Goal: Transaction & Acquisition: Purchase product/service

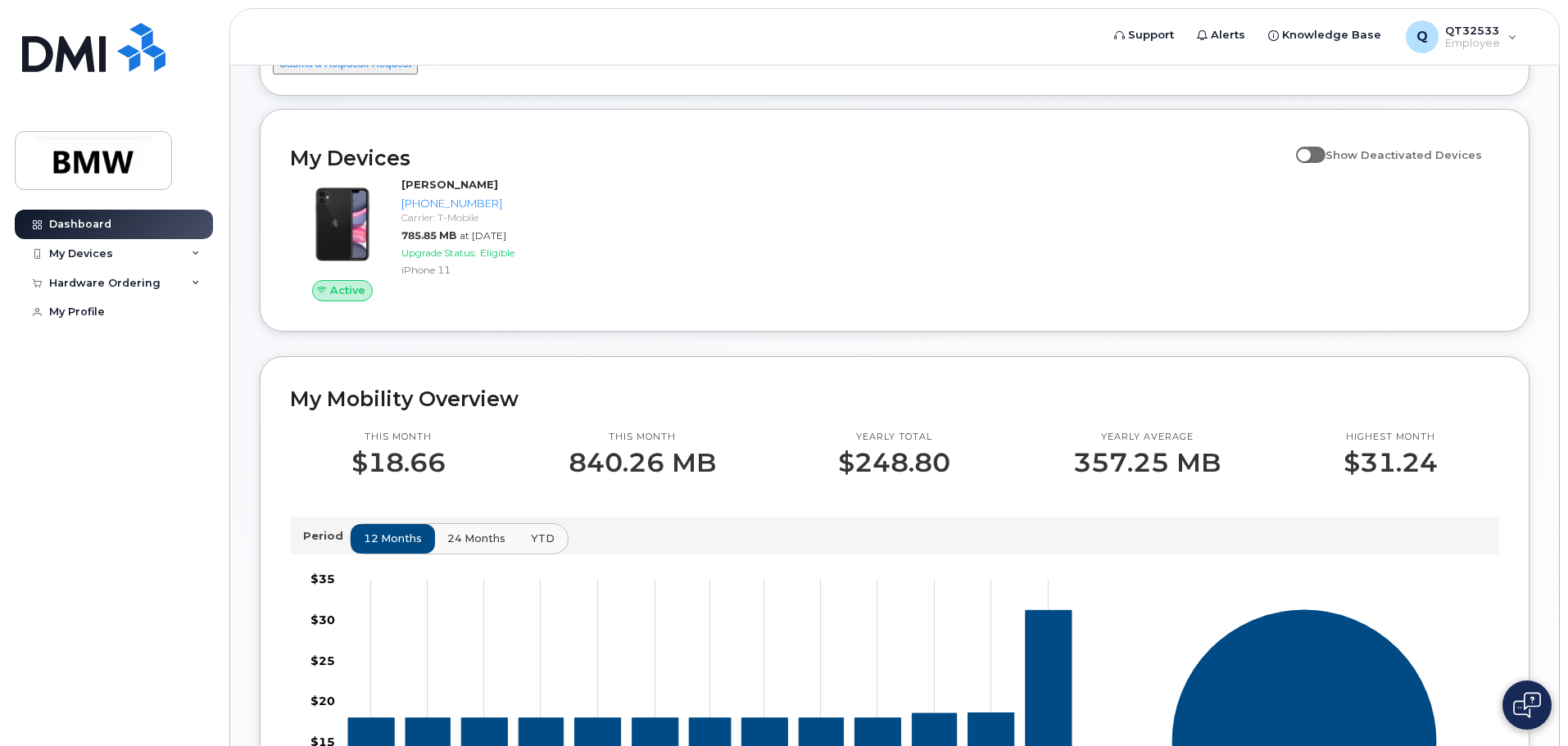
scroll to position [164, 0]
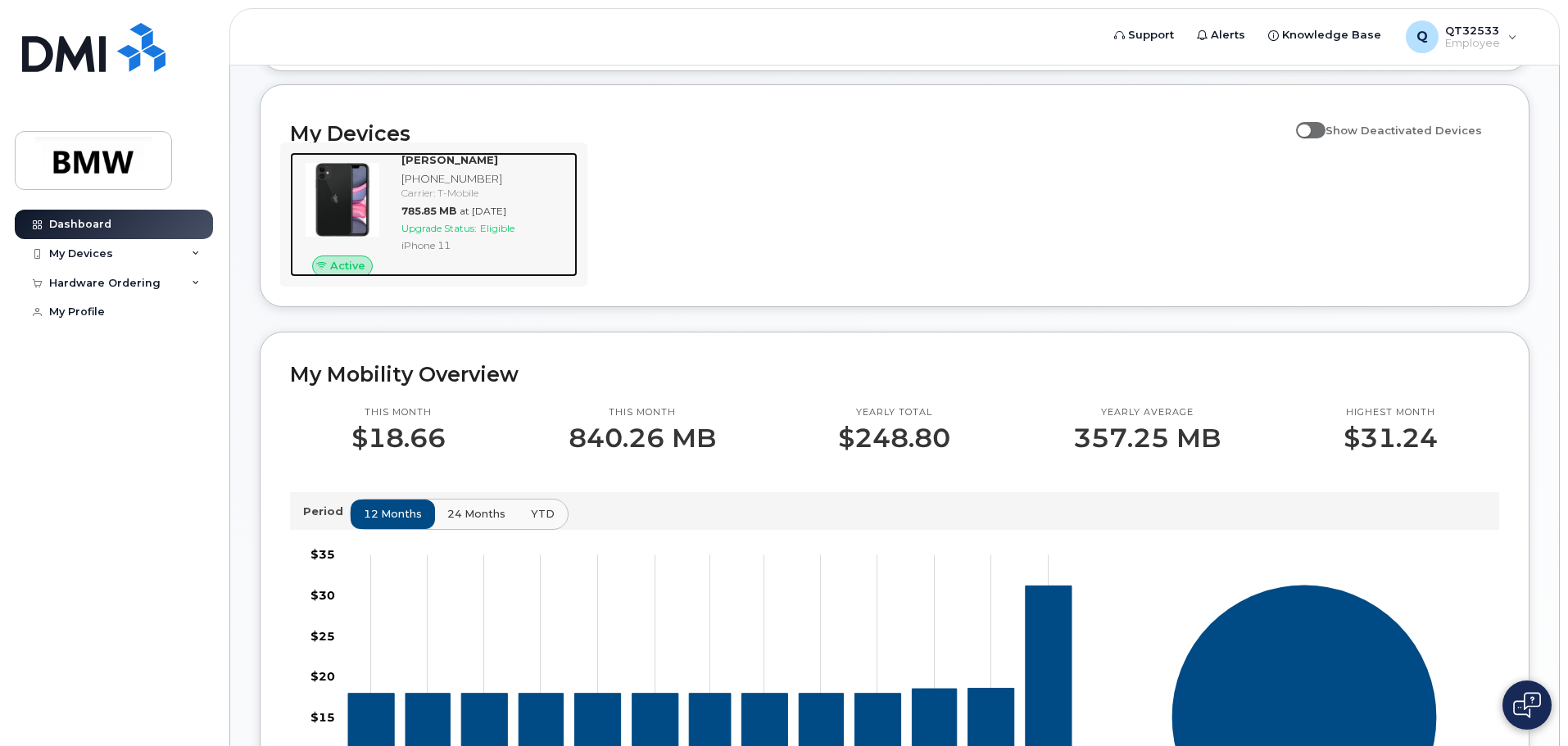
click at [500, 234] on span "Eligible" at bounding box center [498, 228] width 34 height 12
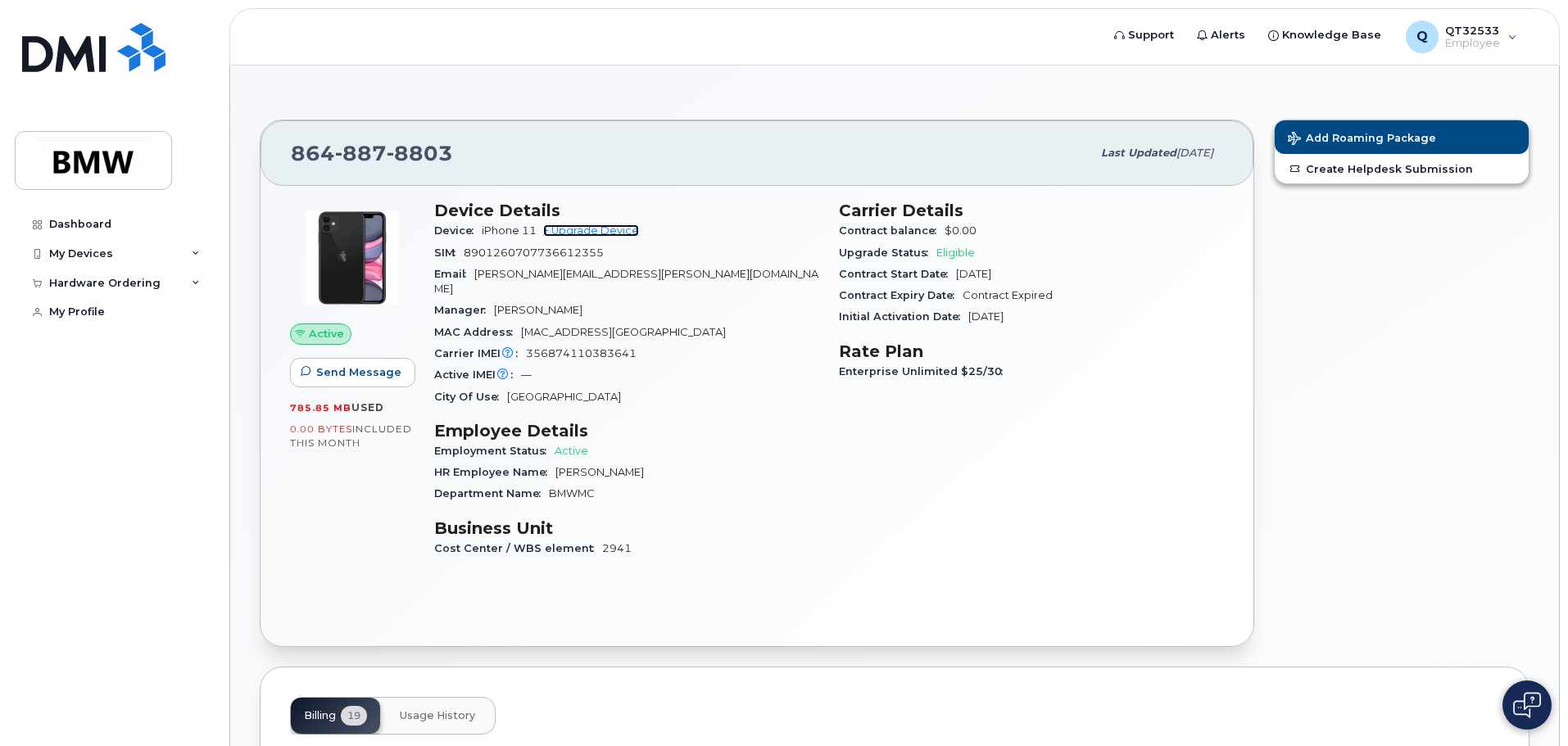
click at [601, 228] on link "+ Upgrade Device" at bounding box center [591, 230] width 96 height 12
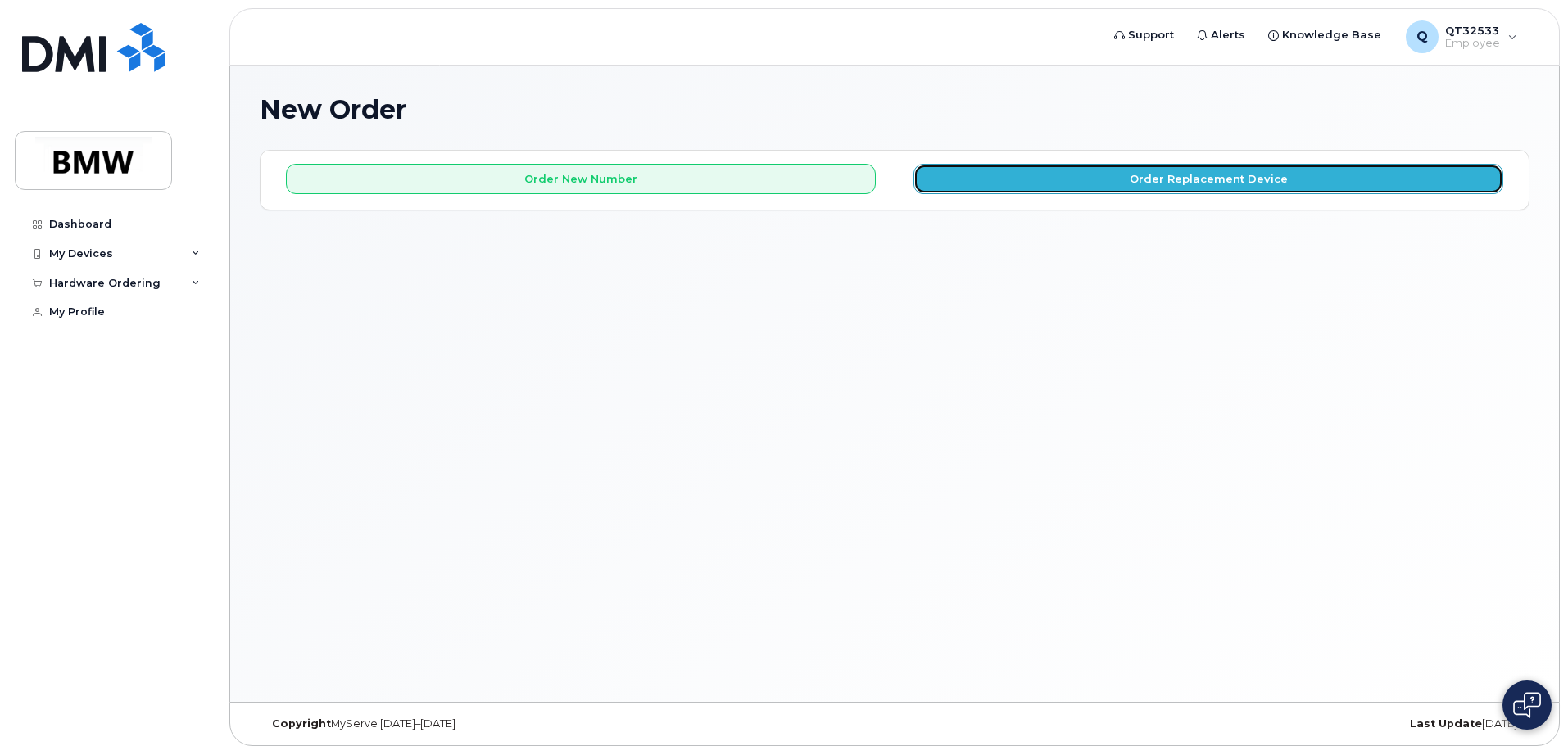
click at [1035, 173] on button "Order Replacement Device" at bounding box center [1208, 179] width 590 height 30
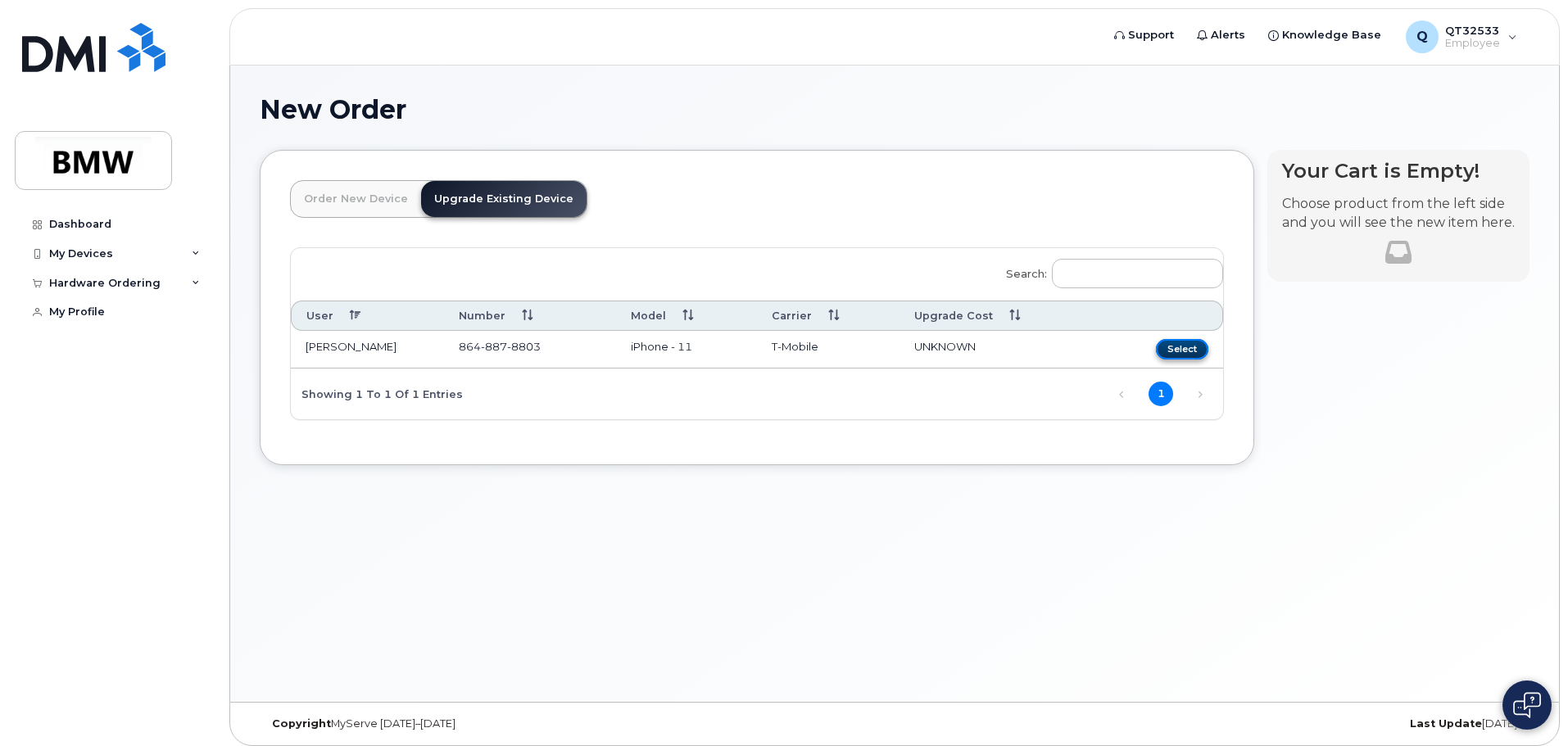
click at [1180, 351] on button "Select" at bounding box center [1181, 349] width 52 height 20
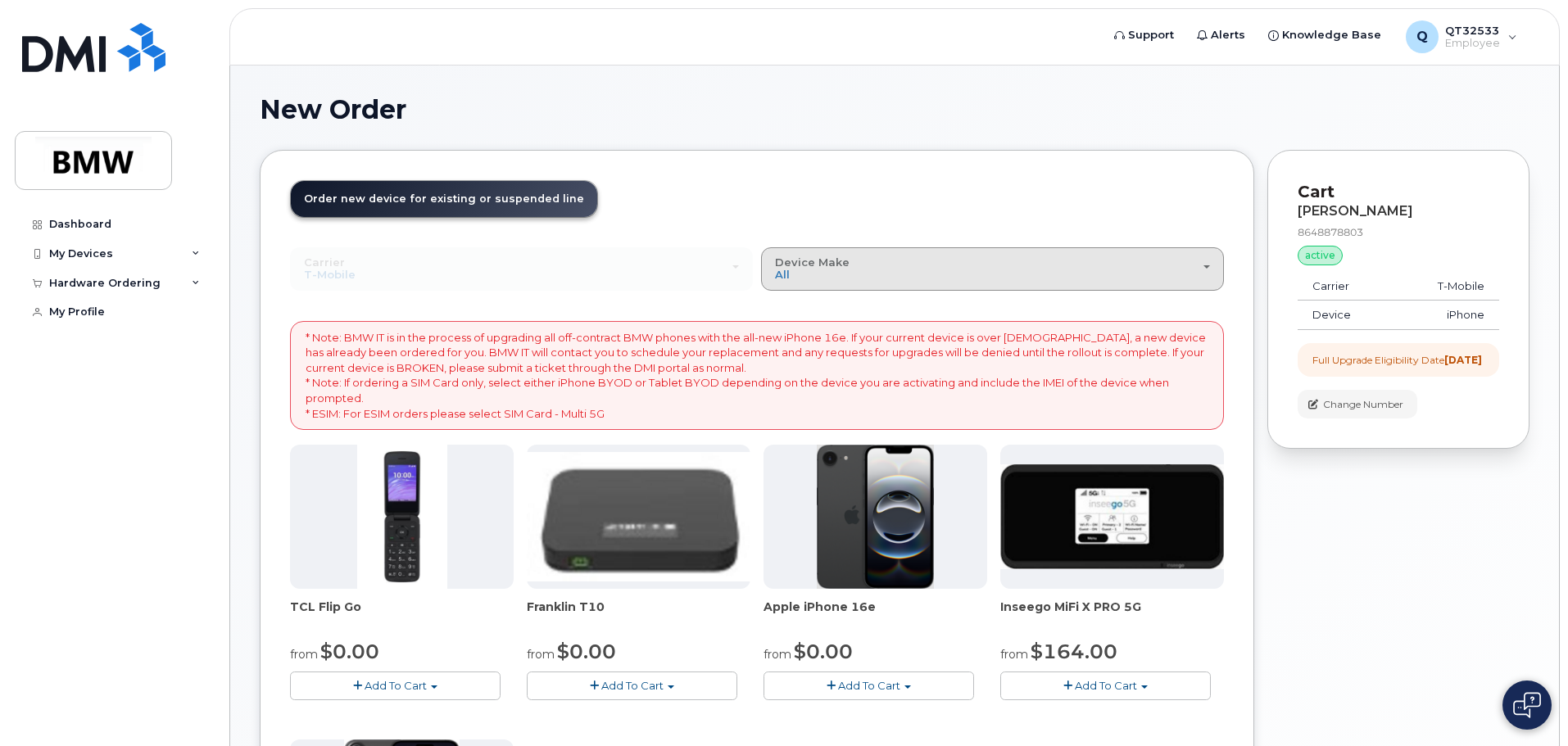
click at [1015, 281] on div "Device Make All Cell Phone iPhone Modem" at bounding box center [992, 269] width 435 height 26
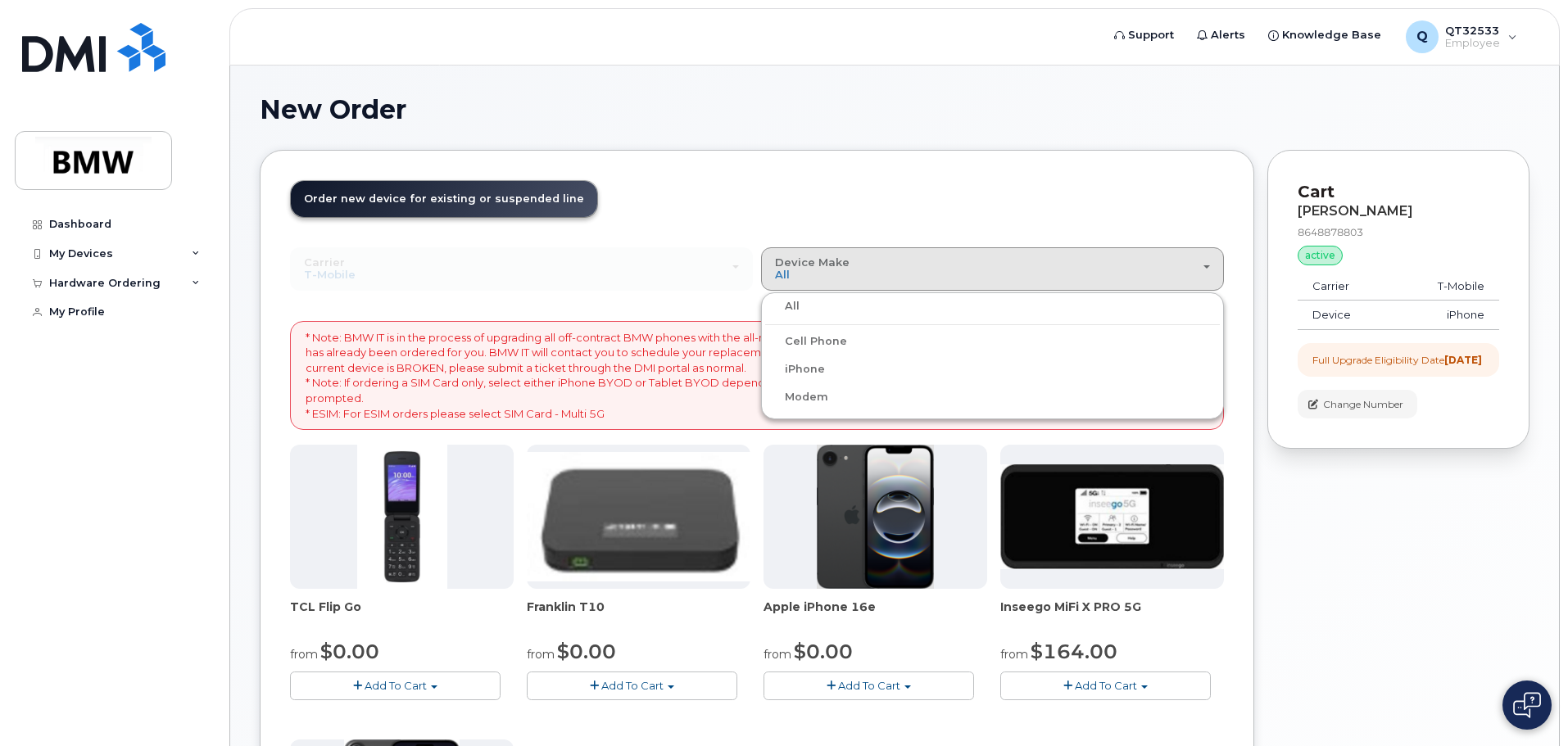
click at [804, 370] on label "iPhone" at bounding box center [795, 369] width 60 height 20
click at [0, 0] on input "iPhone" at bounding box center [0, 0] width 0 height 0
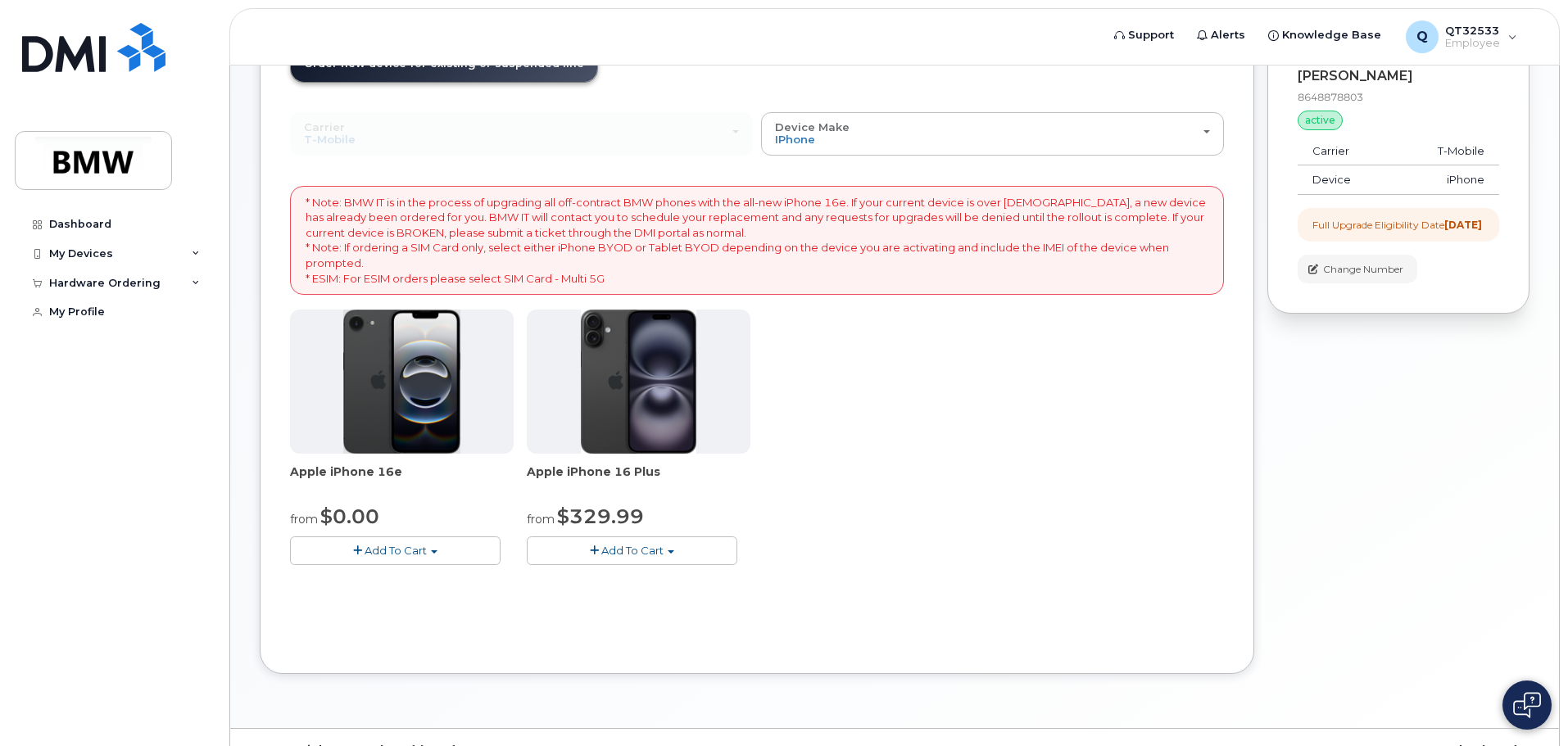
scroll to position [164, 0]
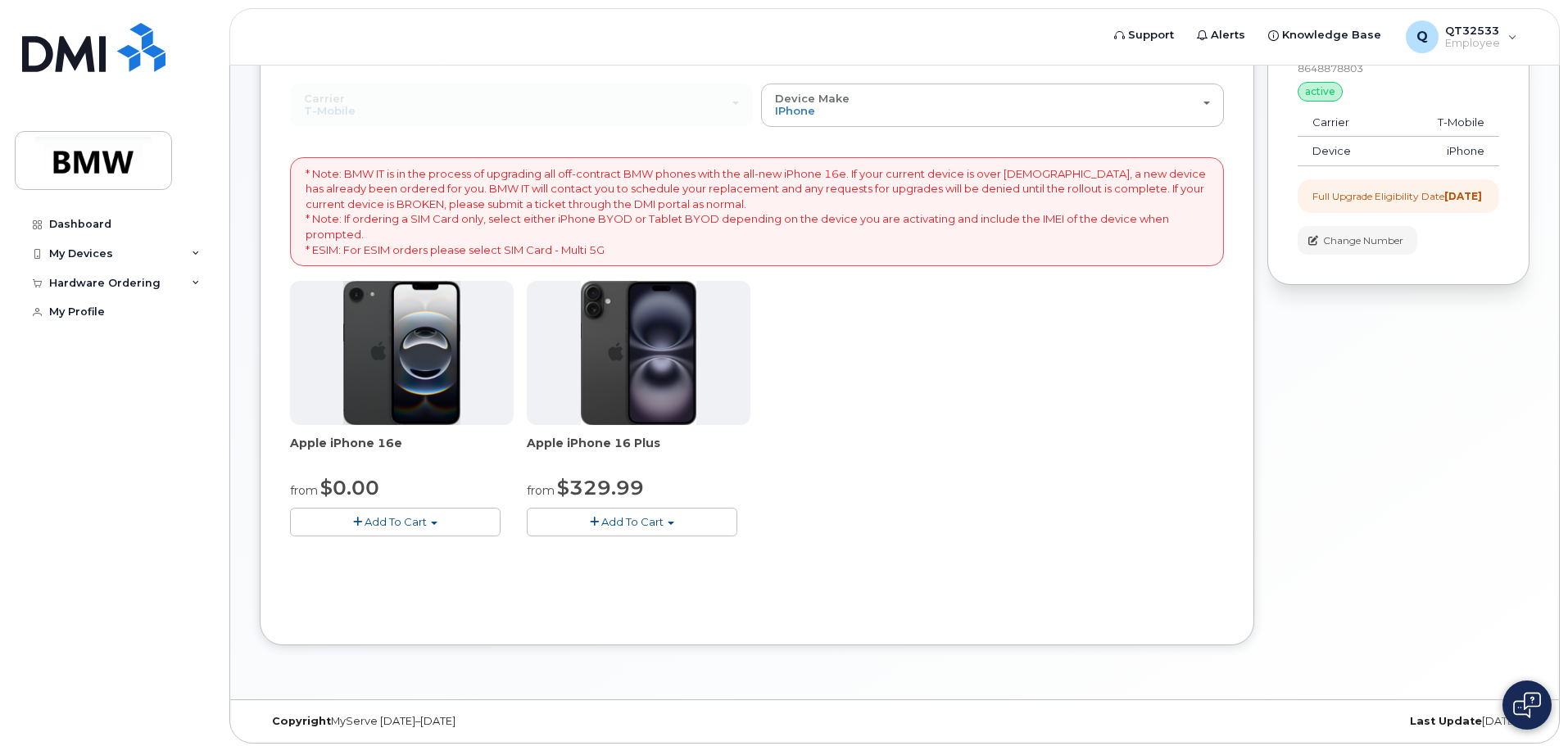
click at [376, 524] on span "Add To Cart" at bounding box center [395, 522] width 62 height 13
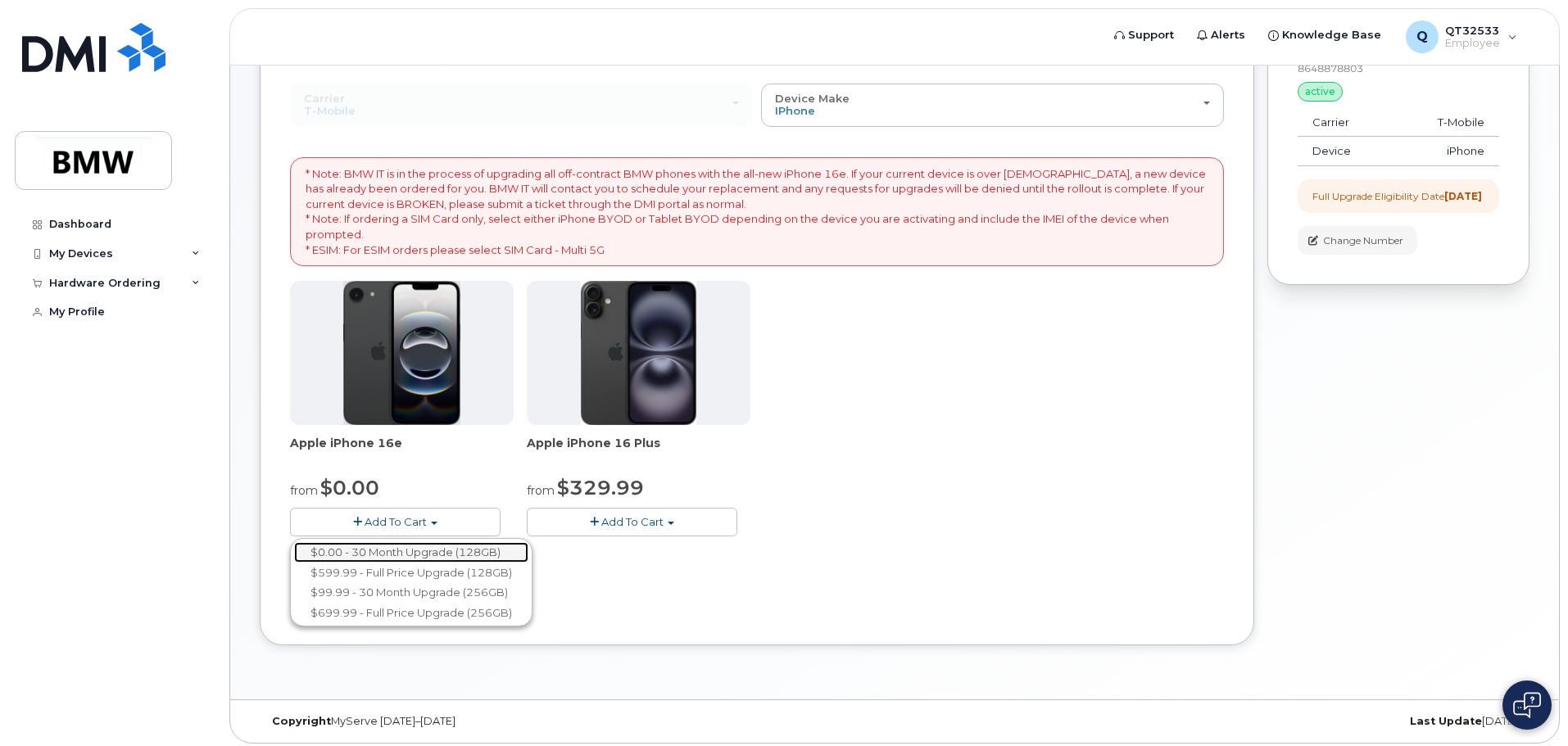
click at [407, 547] on link "$0.00 - 30 Month Upgrade (128GB)" at bounding box center [411, 552] width 234 height 20
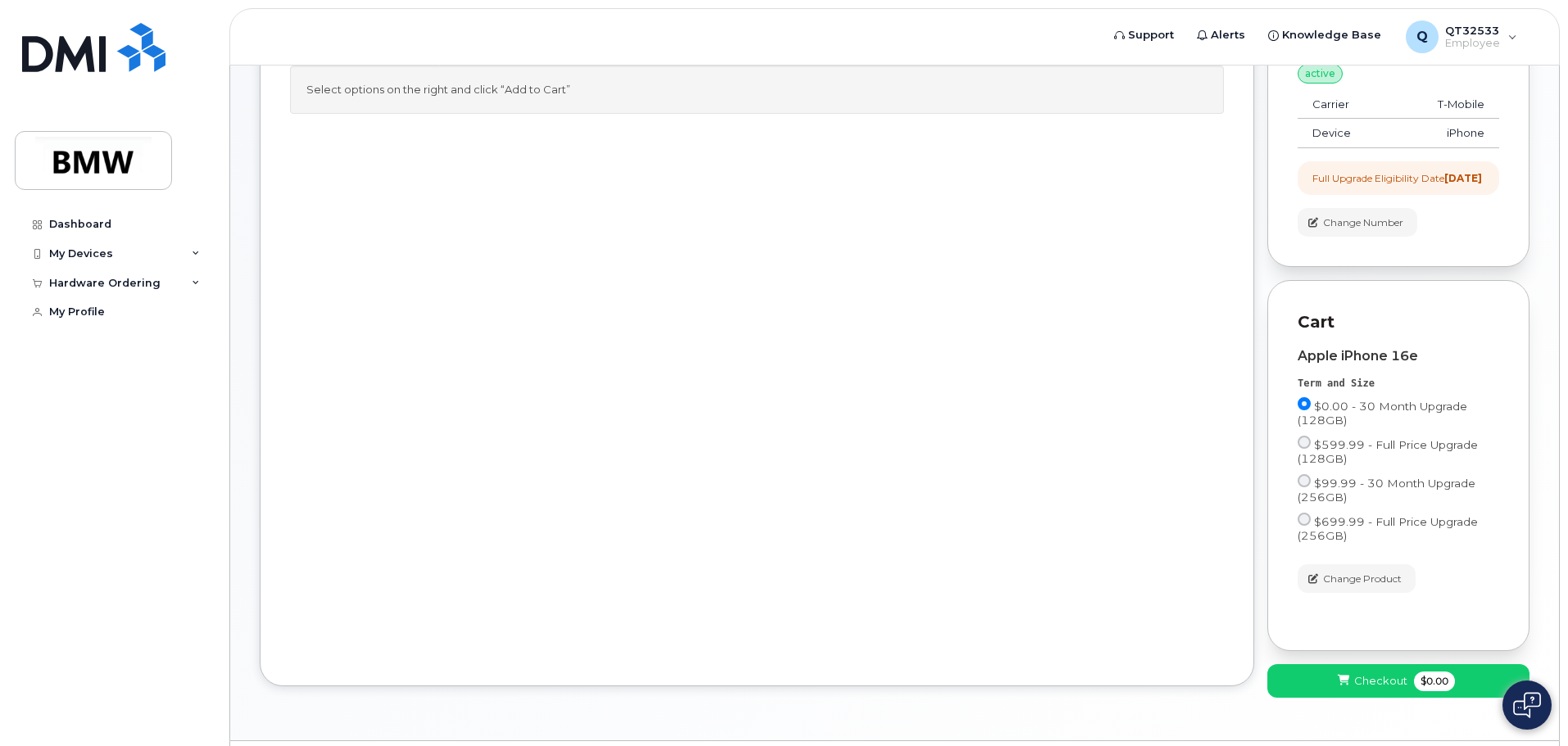
scroll to position [242, 0]
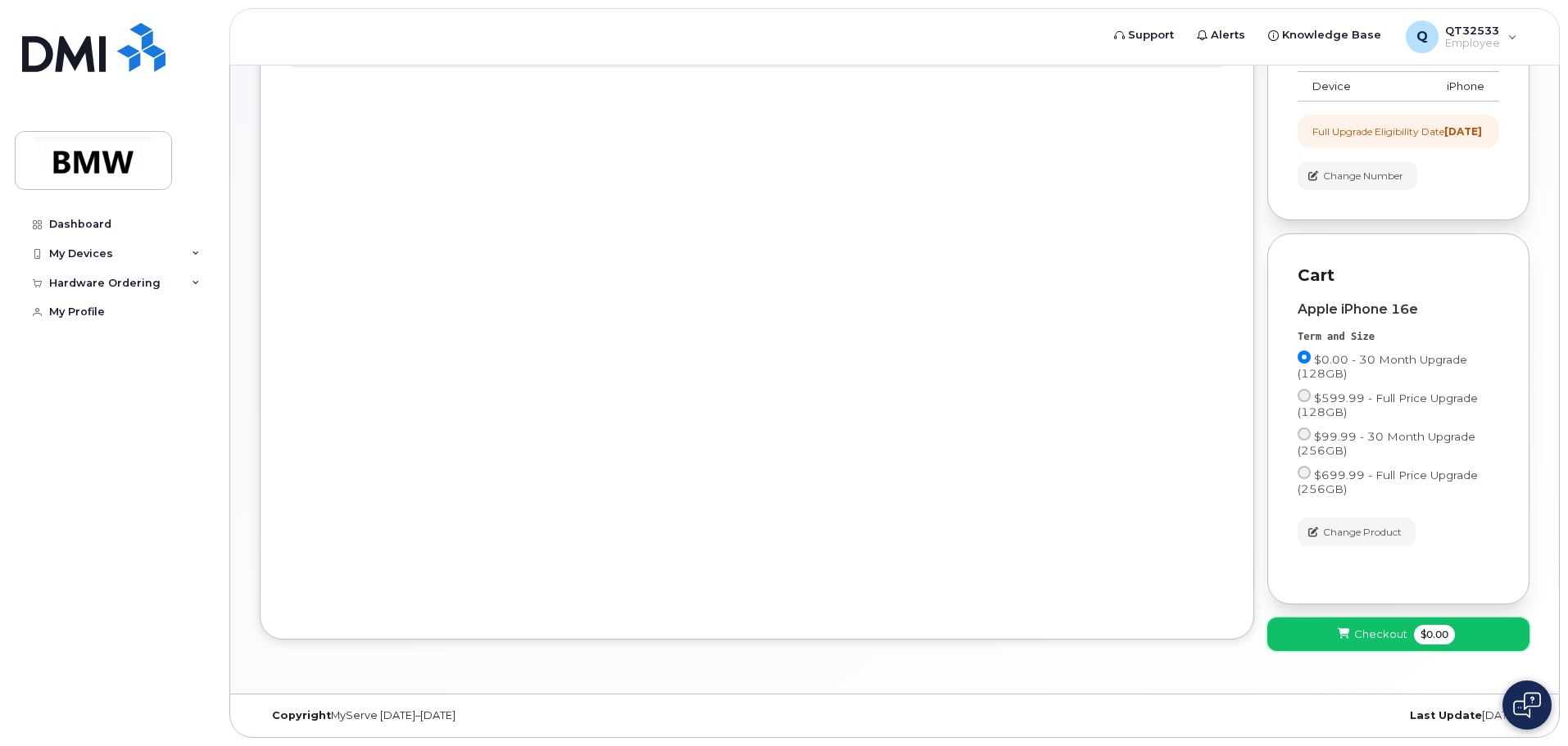
click at [1354, 637] on button "Checkout $0.00" at bounding box center [1397, 634] width 262 height 33
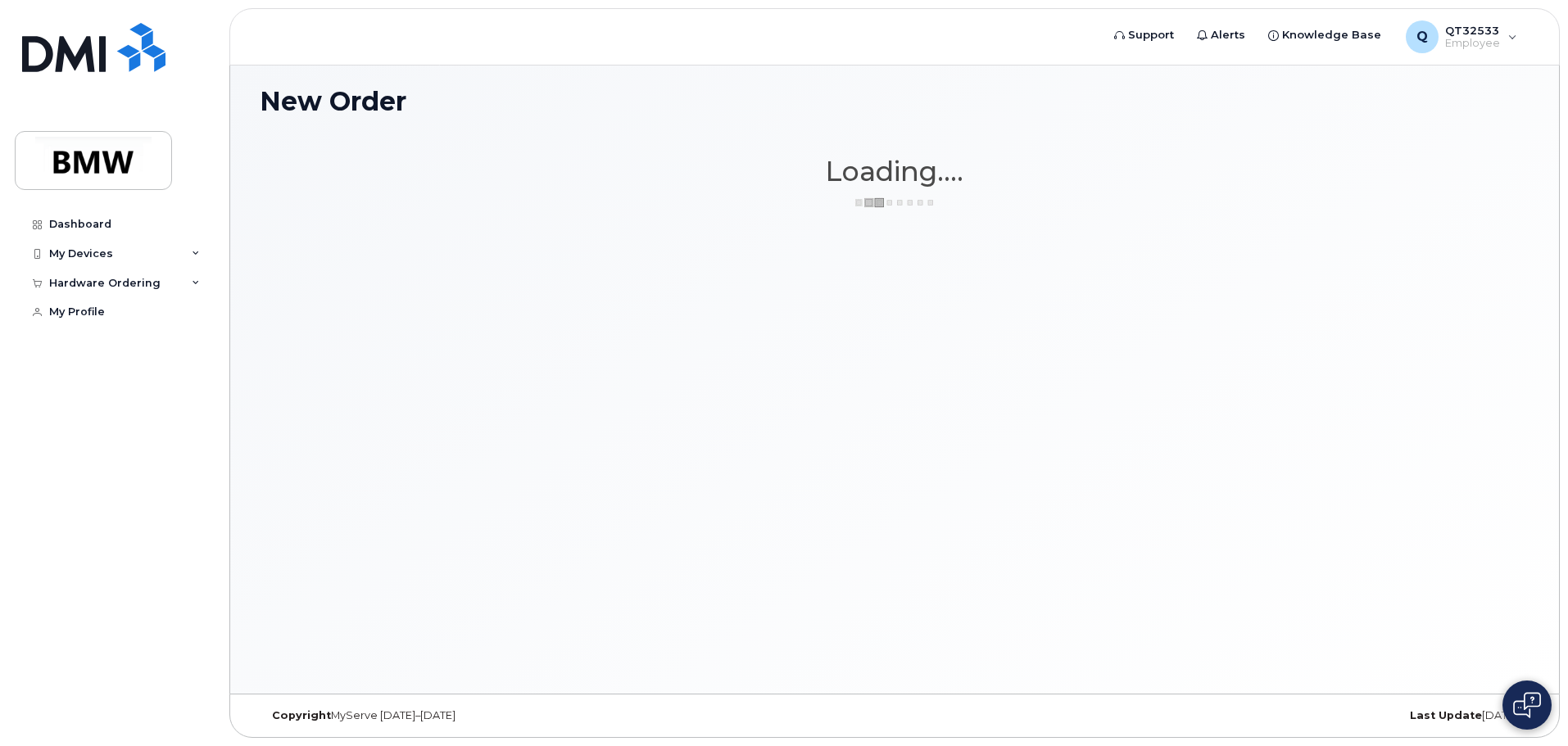
scroll to position [9, 0]
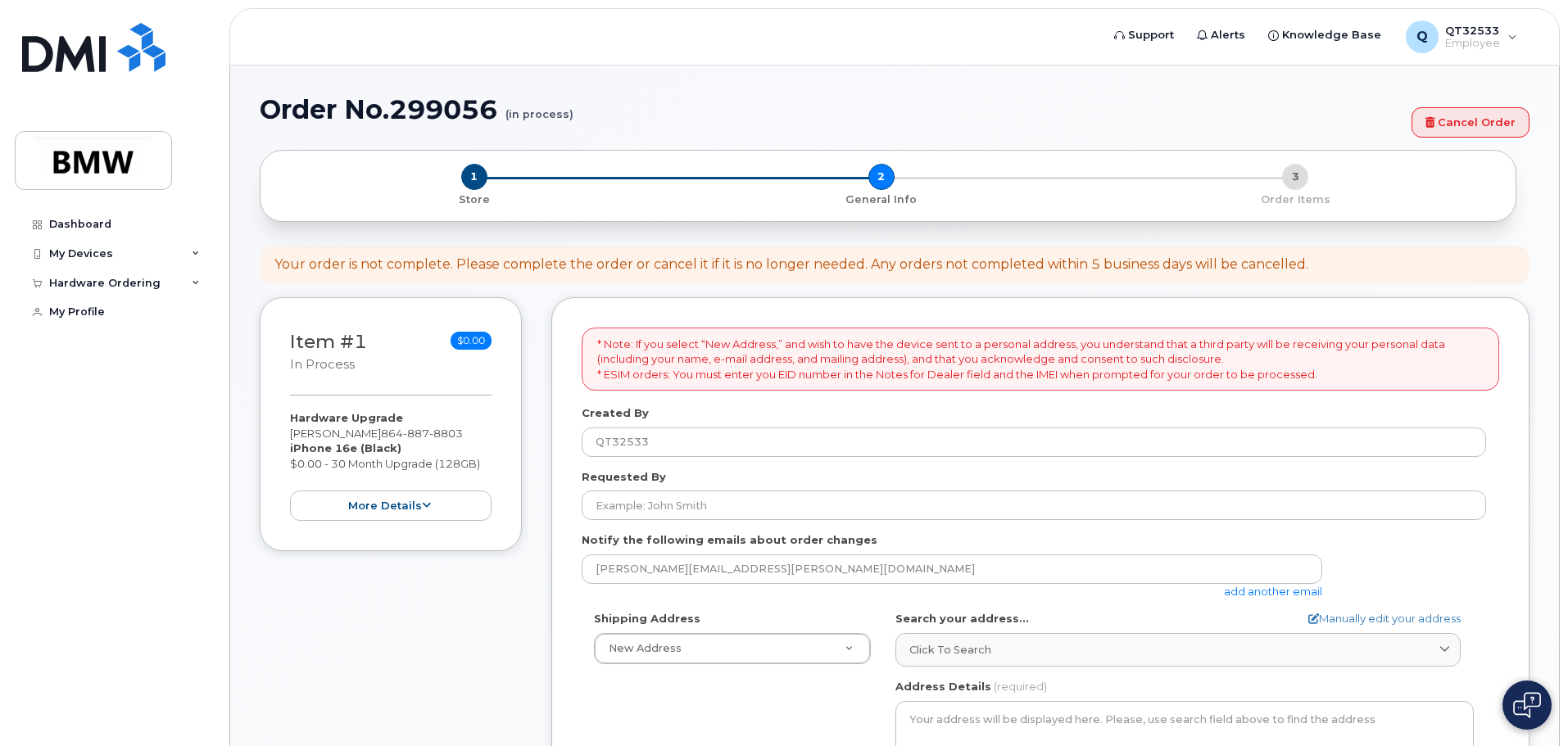
select select
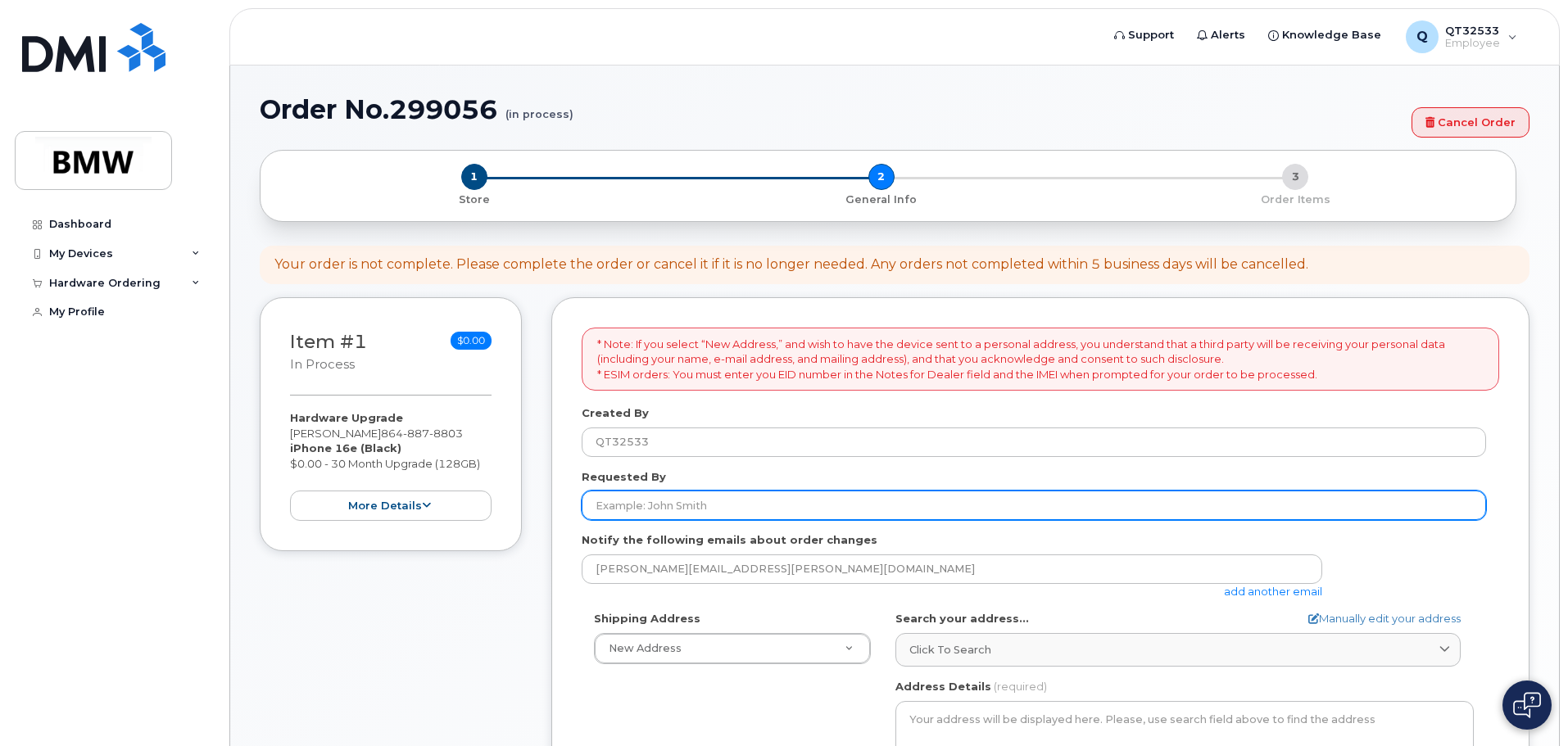
click at [818, 515] on input "Requested By" at bounding box center [1033, 505] width 905 height 30
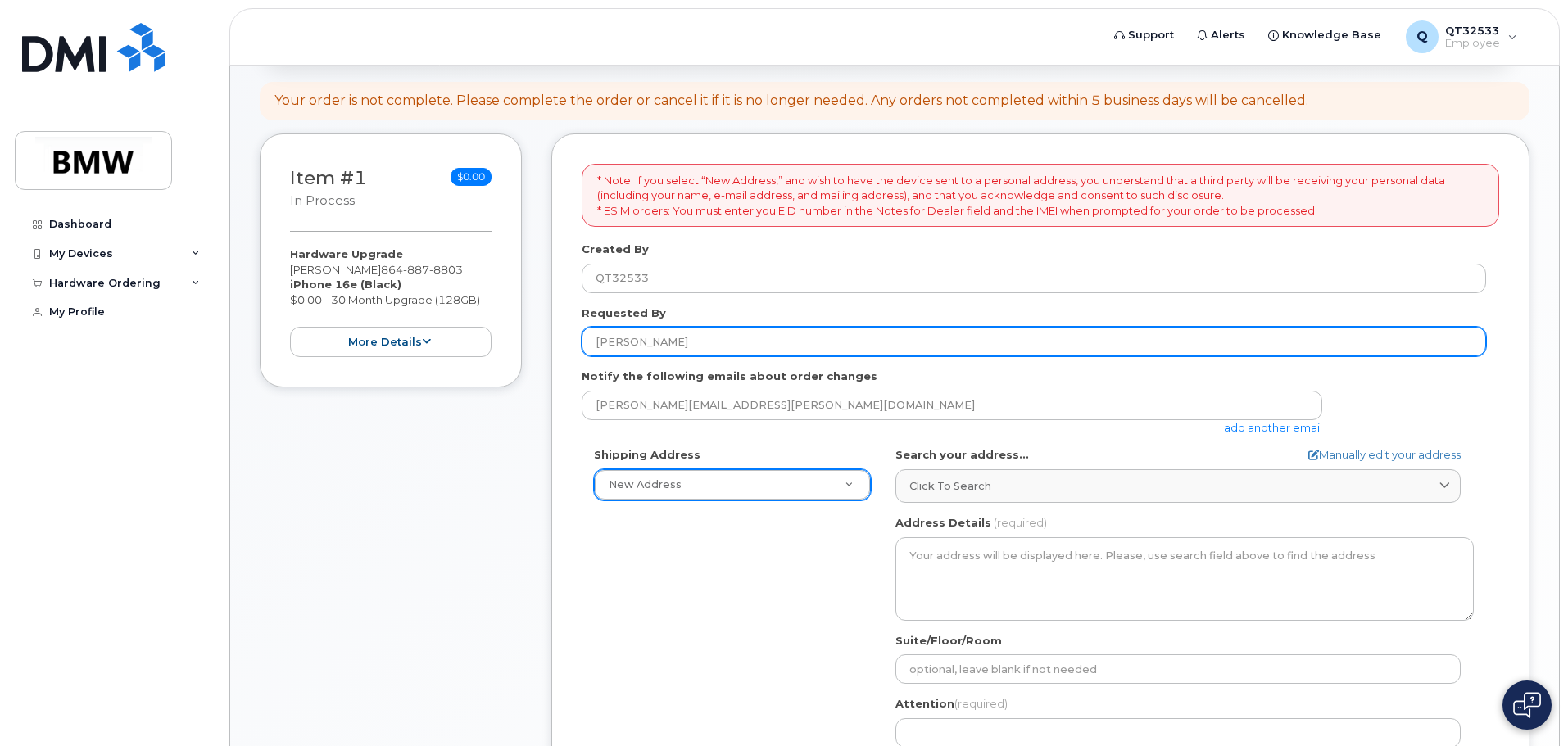
type input "[PERSON_NAME]"
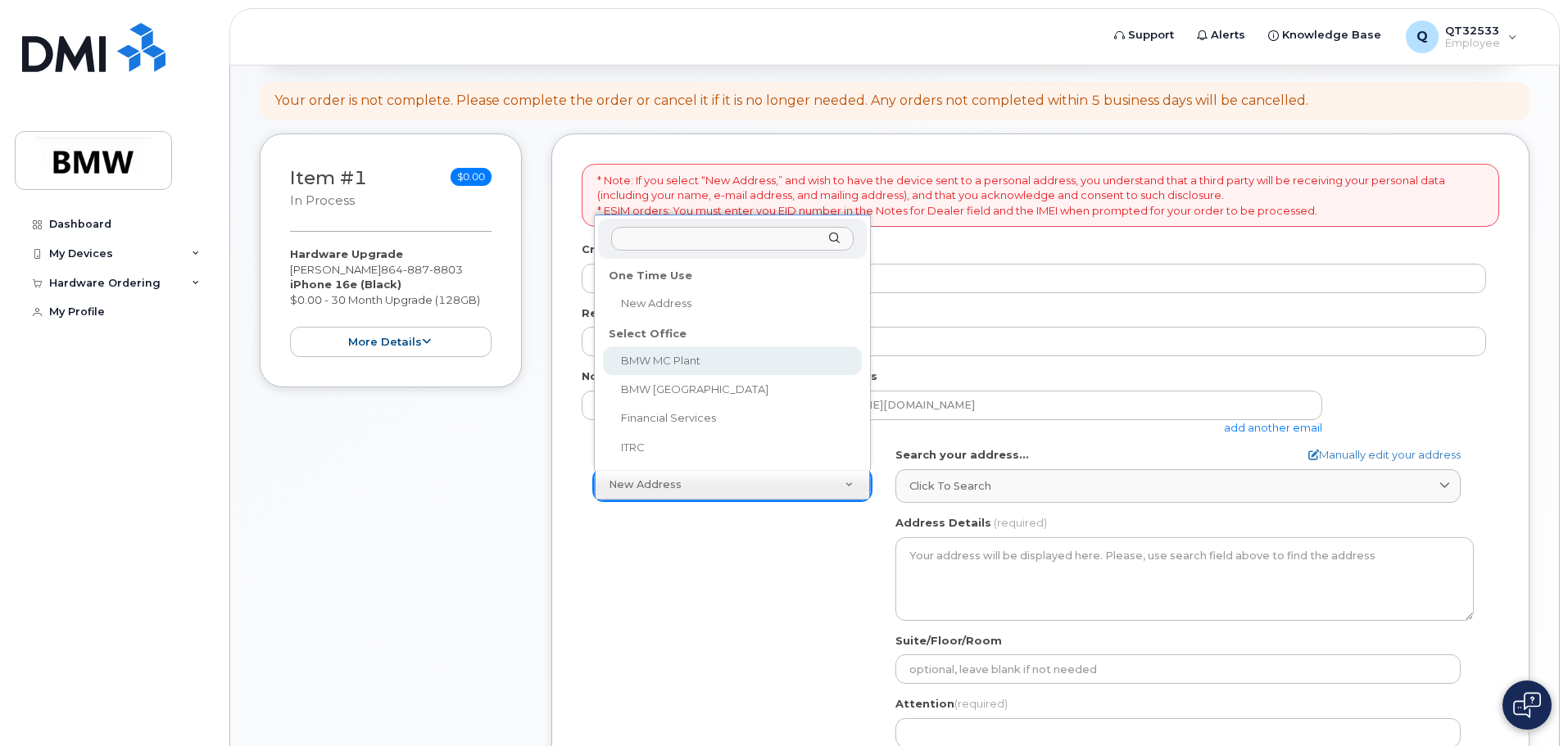
select select
type textarea "1400 Highway 101 S GREER SC 29651-6731 UNITED STATES Greer South Carolina 29651…"
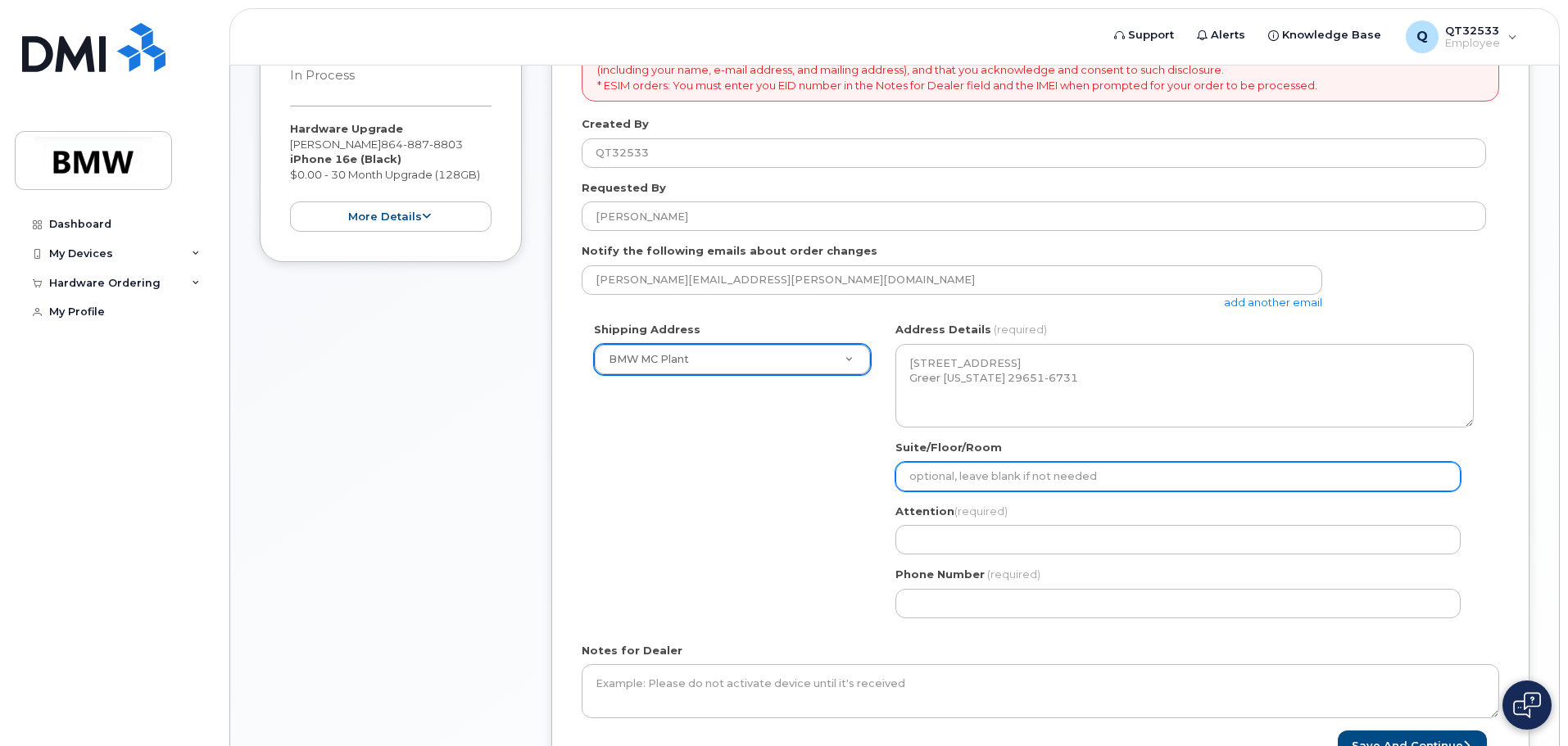
scroll to position [328, 0]
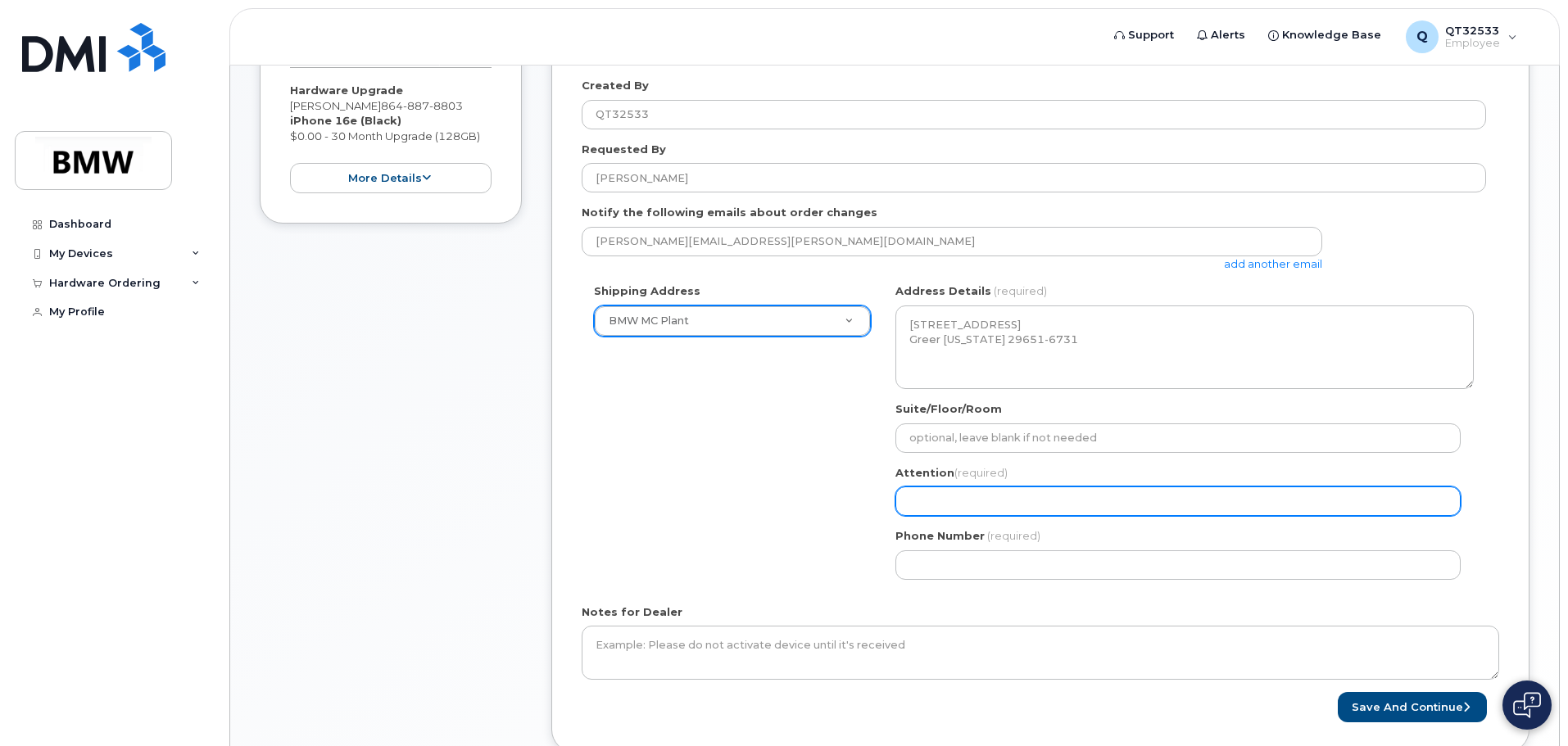
click at [1010, 502] on input "Attention (required)" at bounding box center [1177, 500] width 565 height 30
select select
type input "R"
select select
type input "Ry"
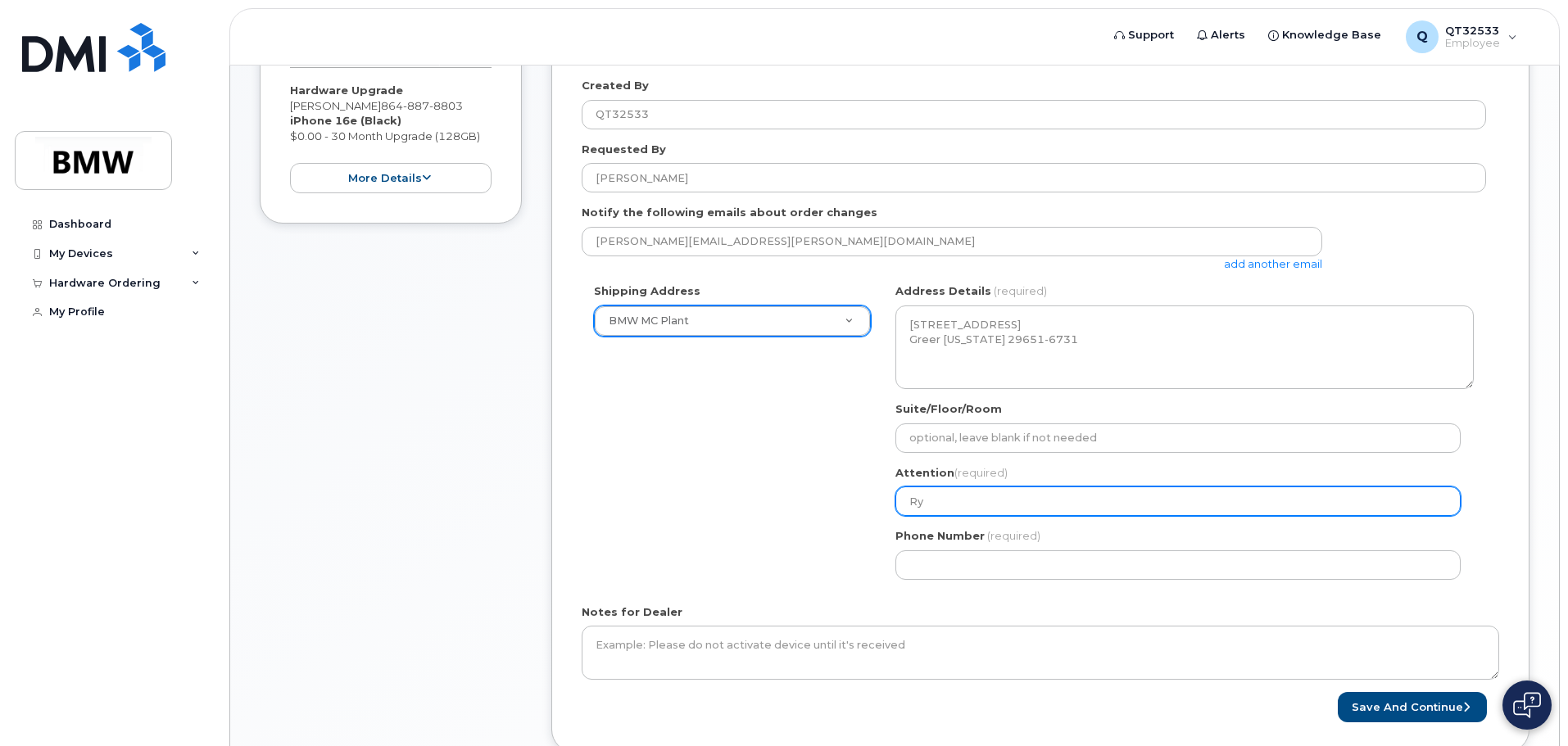
select select
type input "Rya"
select select
type input "Ryan"
select select
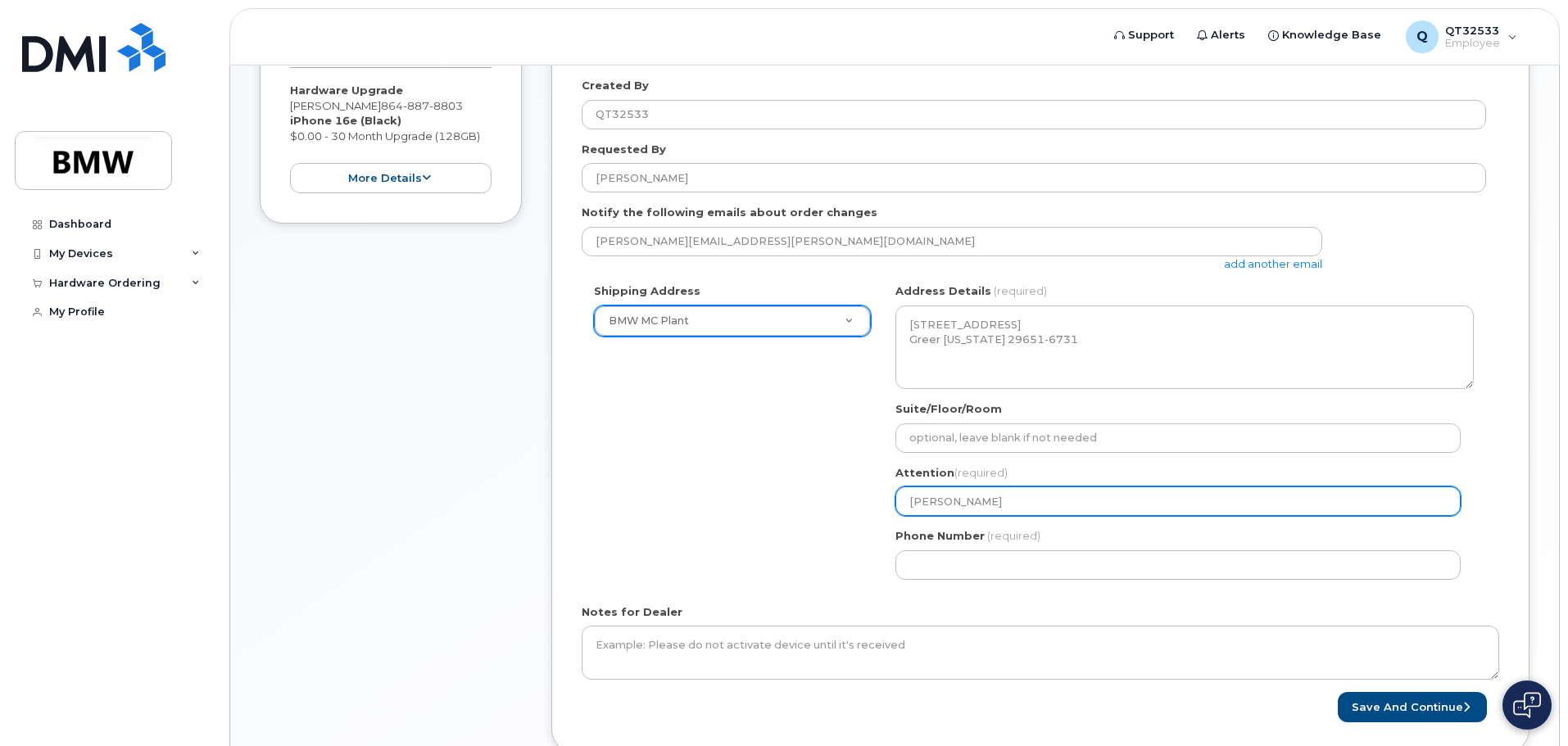
type input "Ryan J"
select select
type input "Ryan Jo"
select select
type input "Ryan Jon"
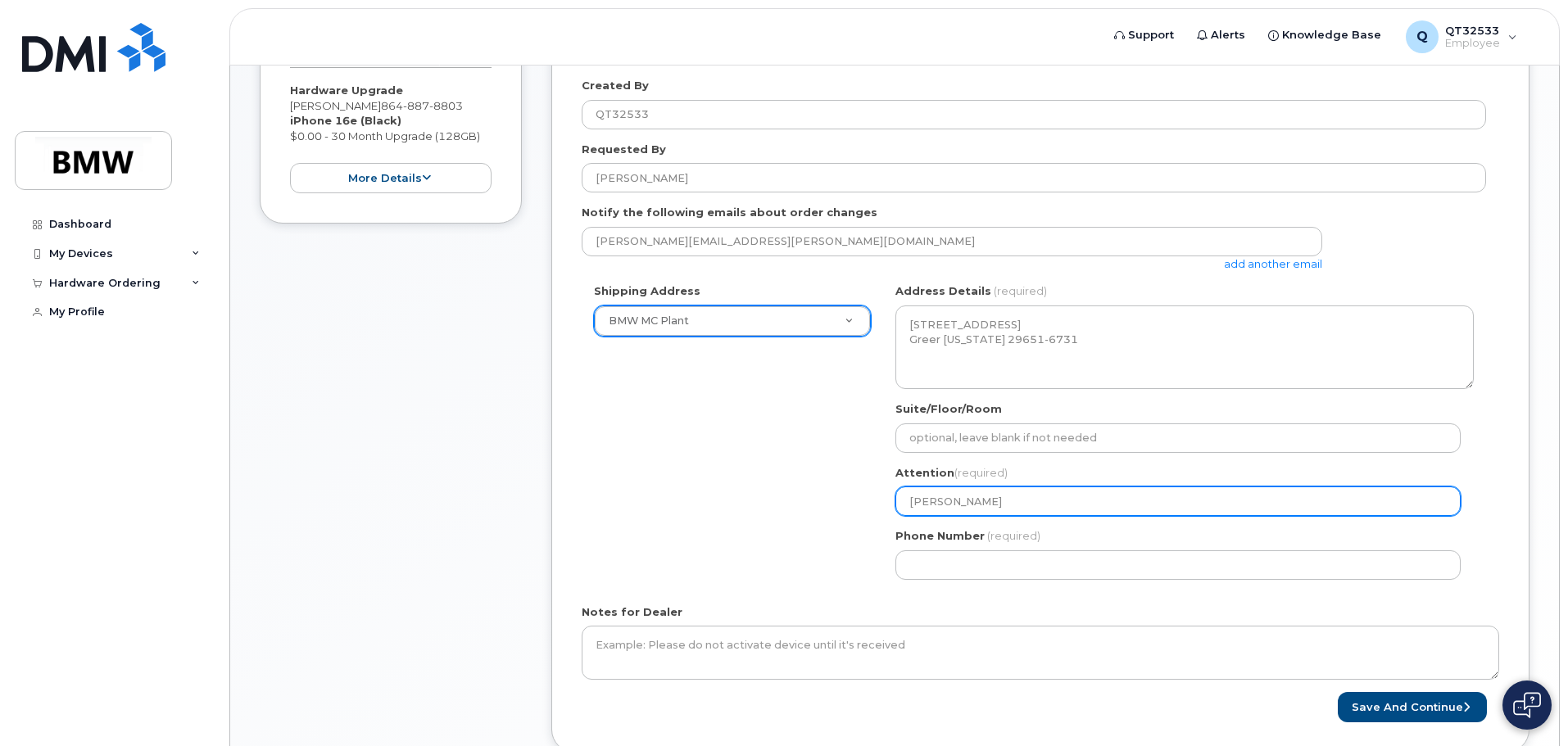
select select
type input "Ryan Jone"
select select
type input "[PERSON_NAME]"
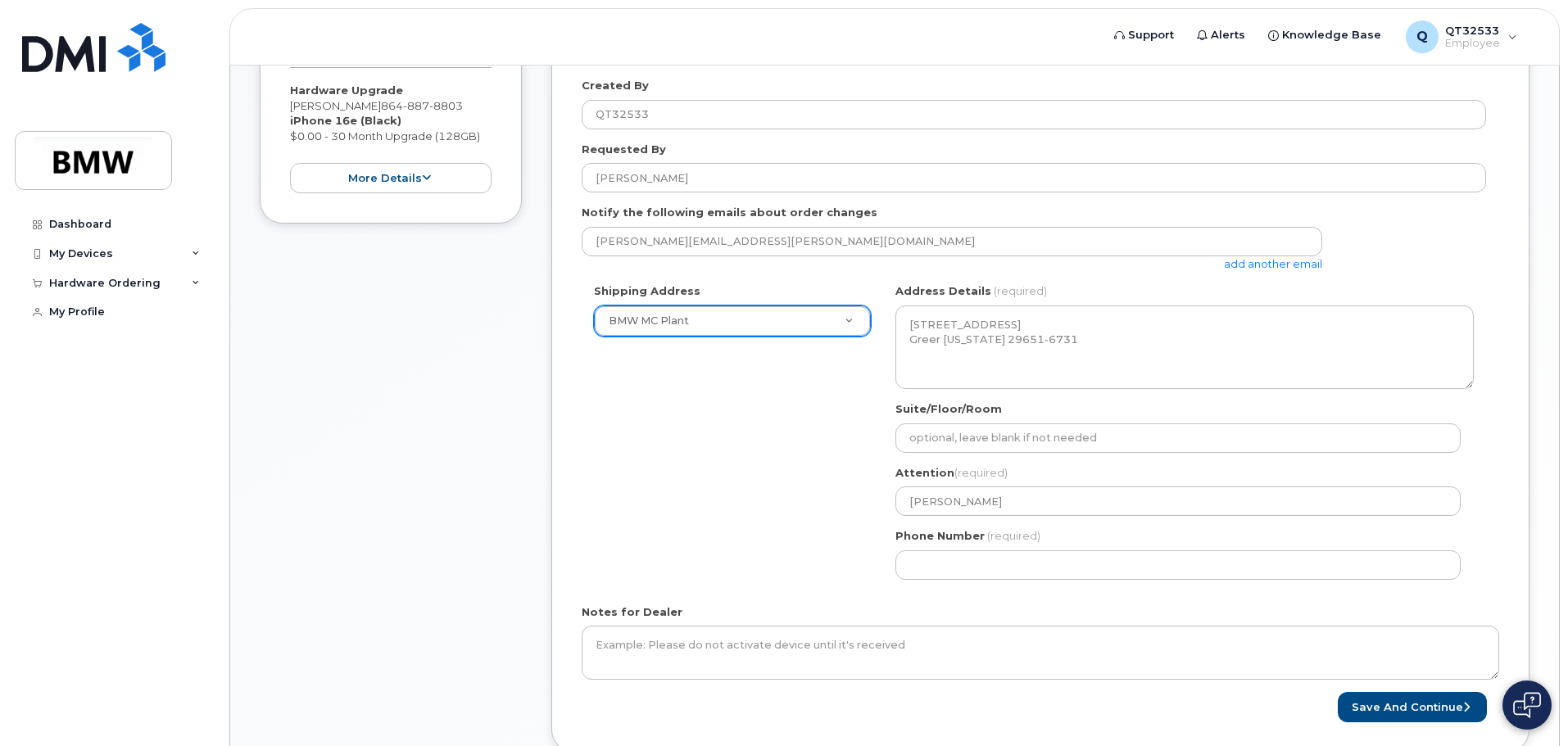
click at [1064, 579] on div "SC Greer Search your address... Manually edit your address Click to search No a…" at bounding box center [1184, 436] width 602 height 308
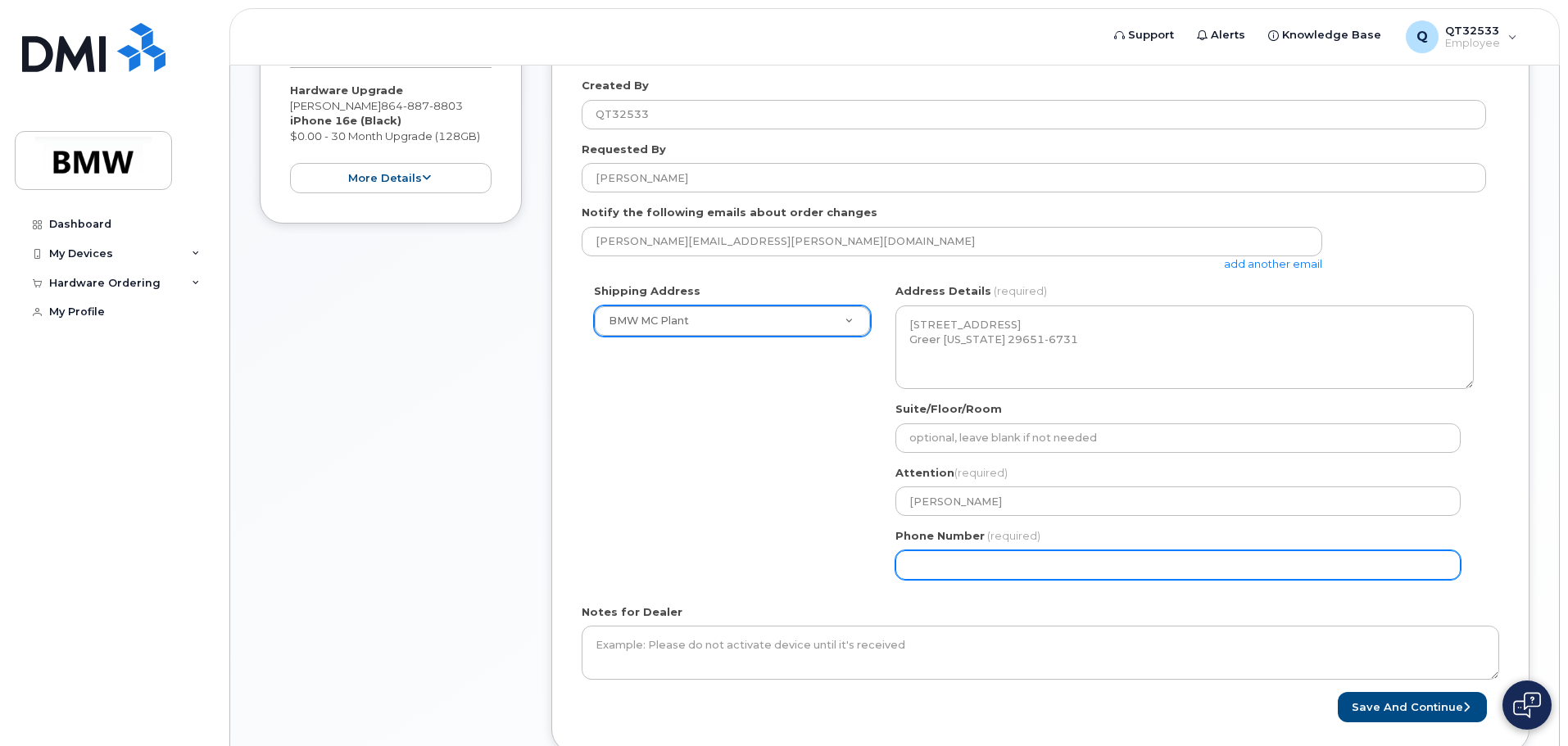
click at [1049, 563] on input "Phone Number" at bounding box center [1177, 564] width 565 height 30
select select
type input "864887880"
select select
type input "8648878803"
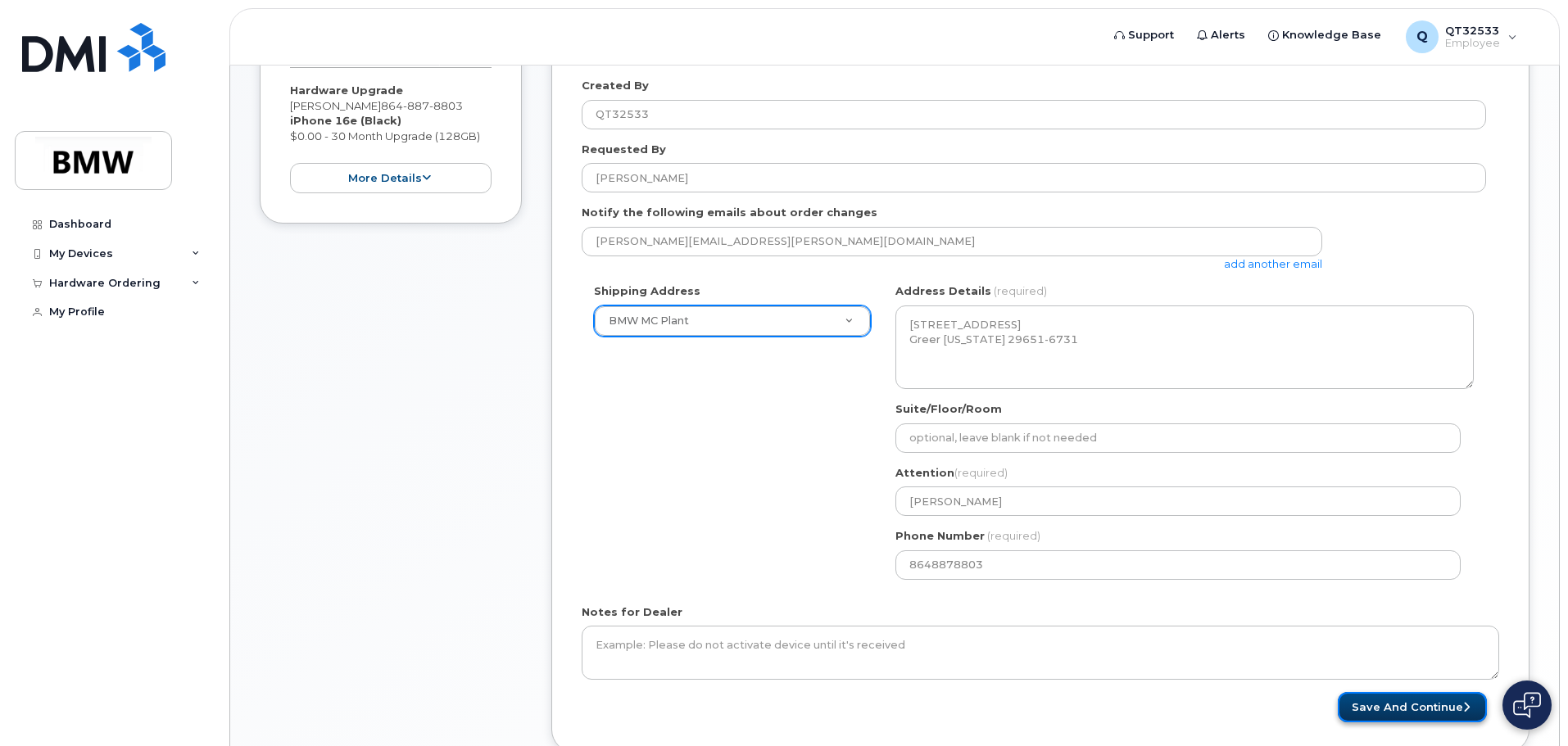
click at [1376, 710] on button "Save and Continue" at bounding box center [1412, 707] width 149 height 30
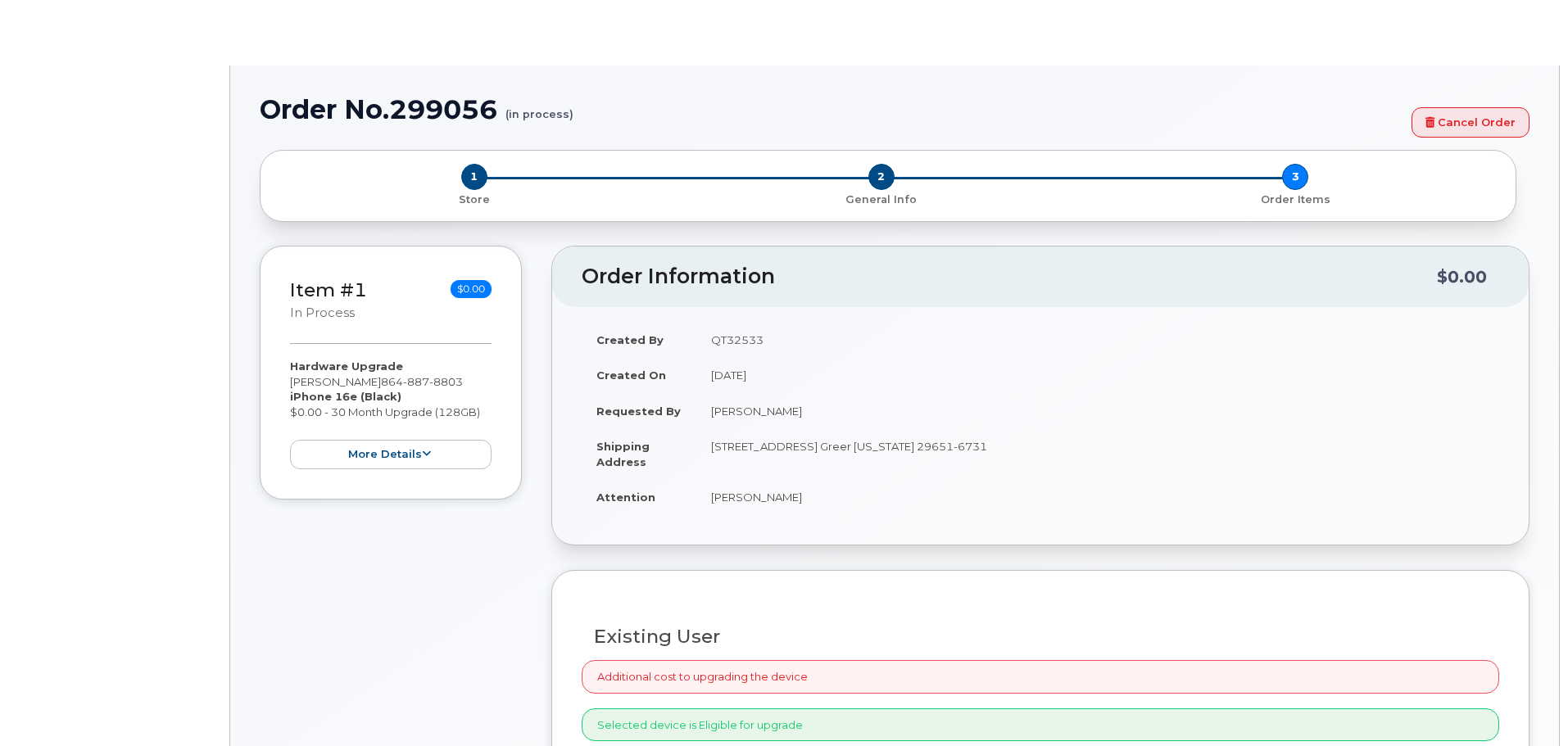
select select "1895475"
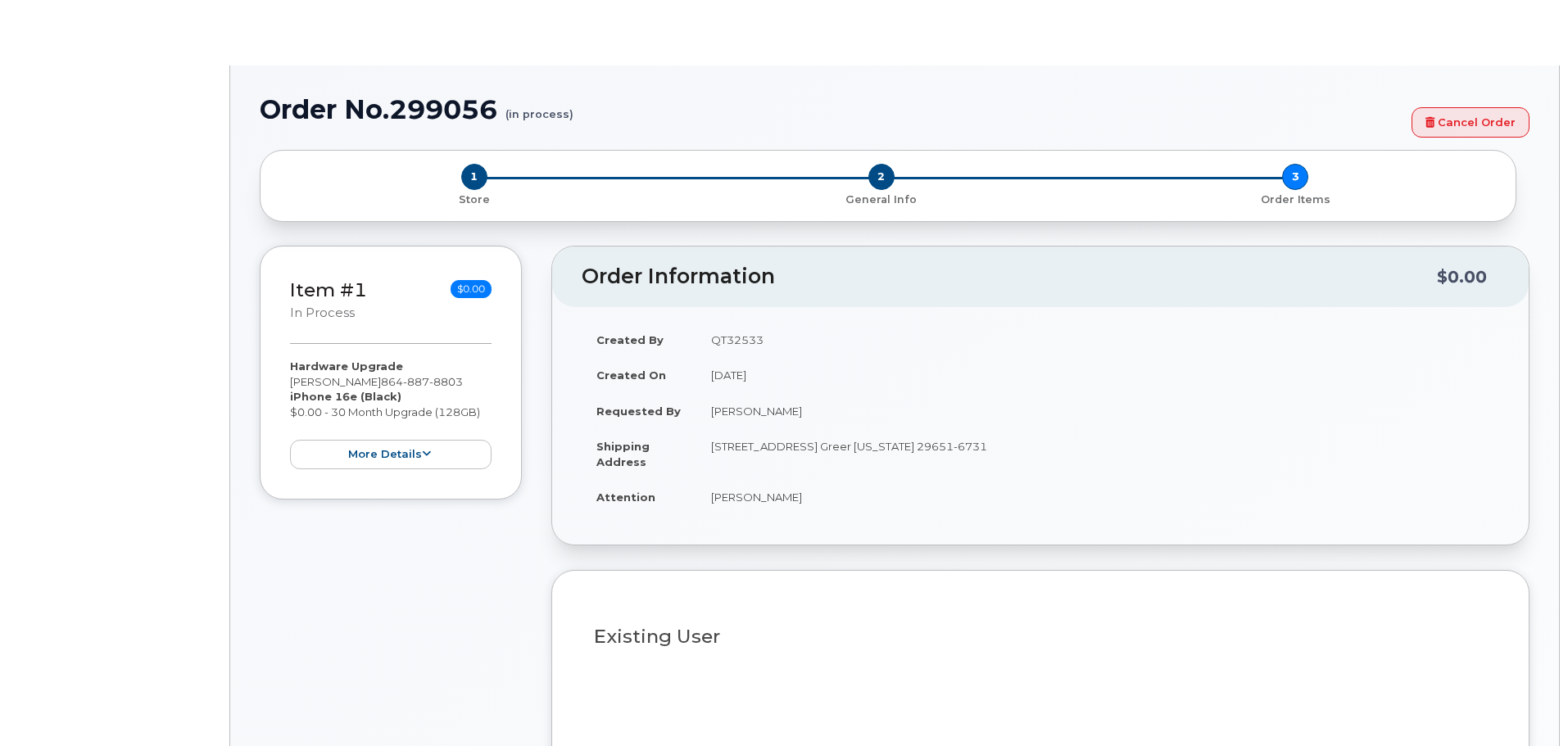
type input "1900160"
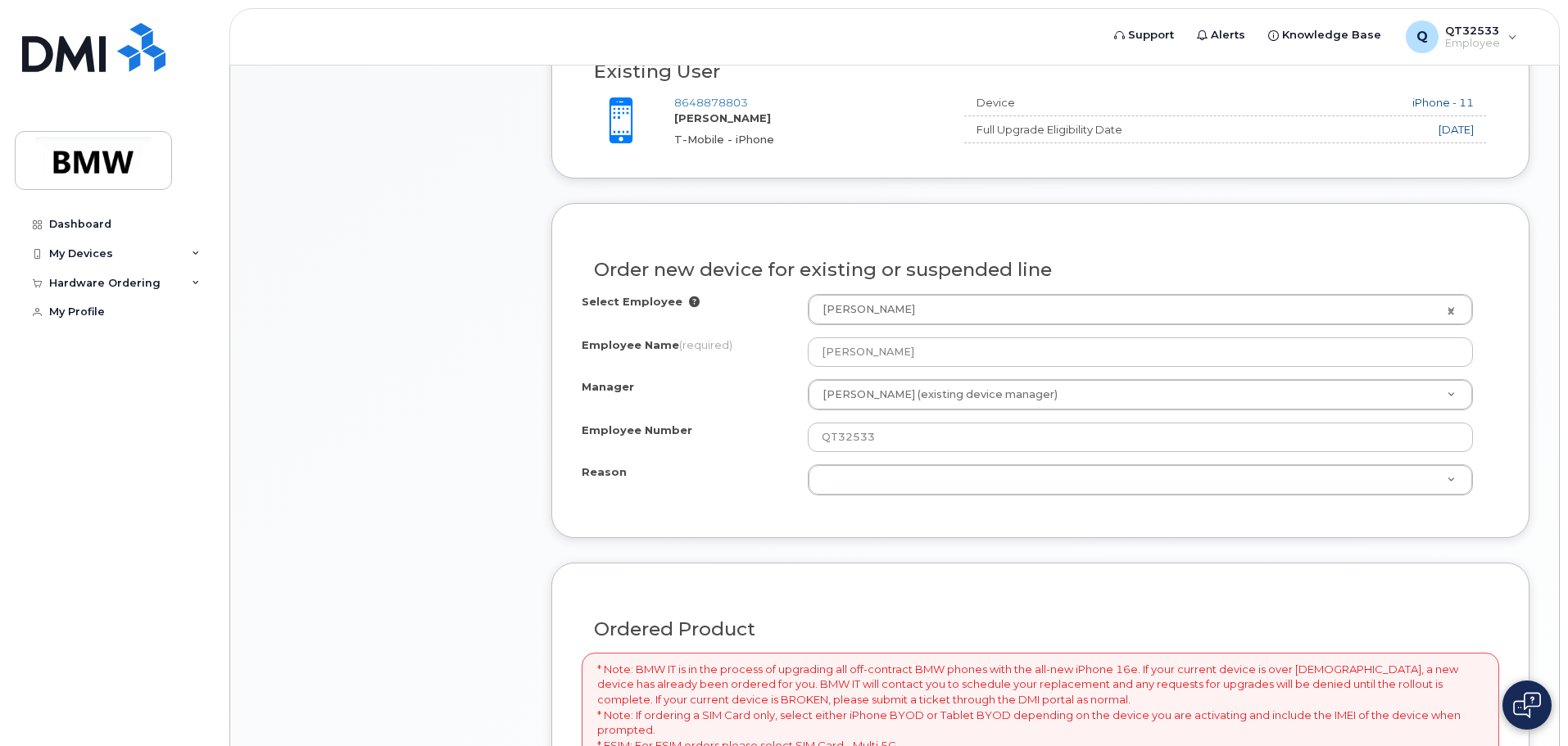
scroll to position [655, 0]
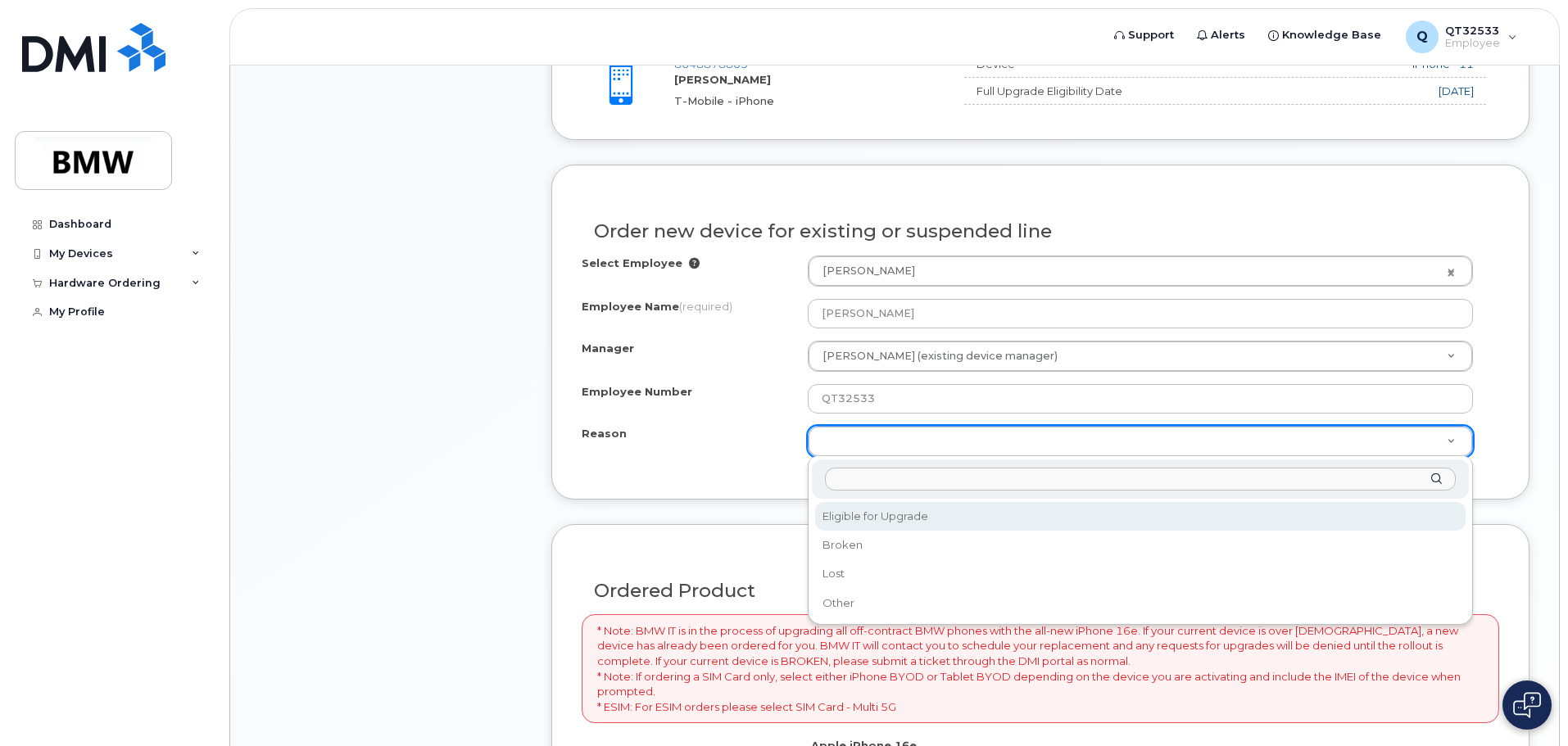
select select "eligible_for_upgrade"
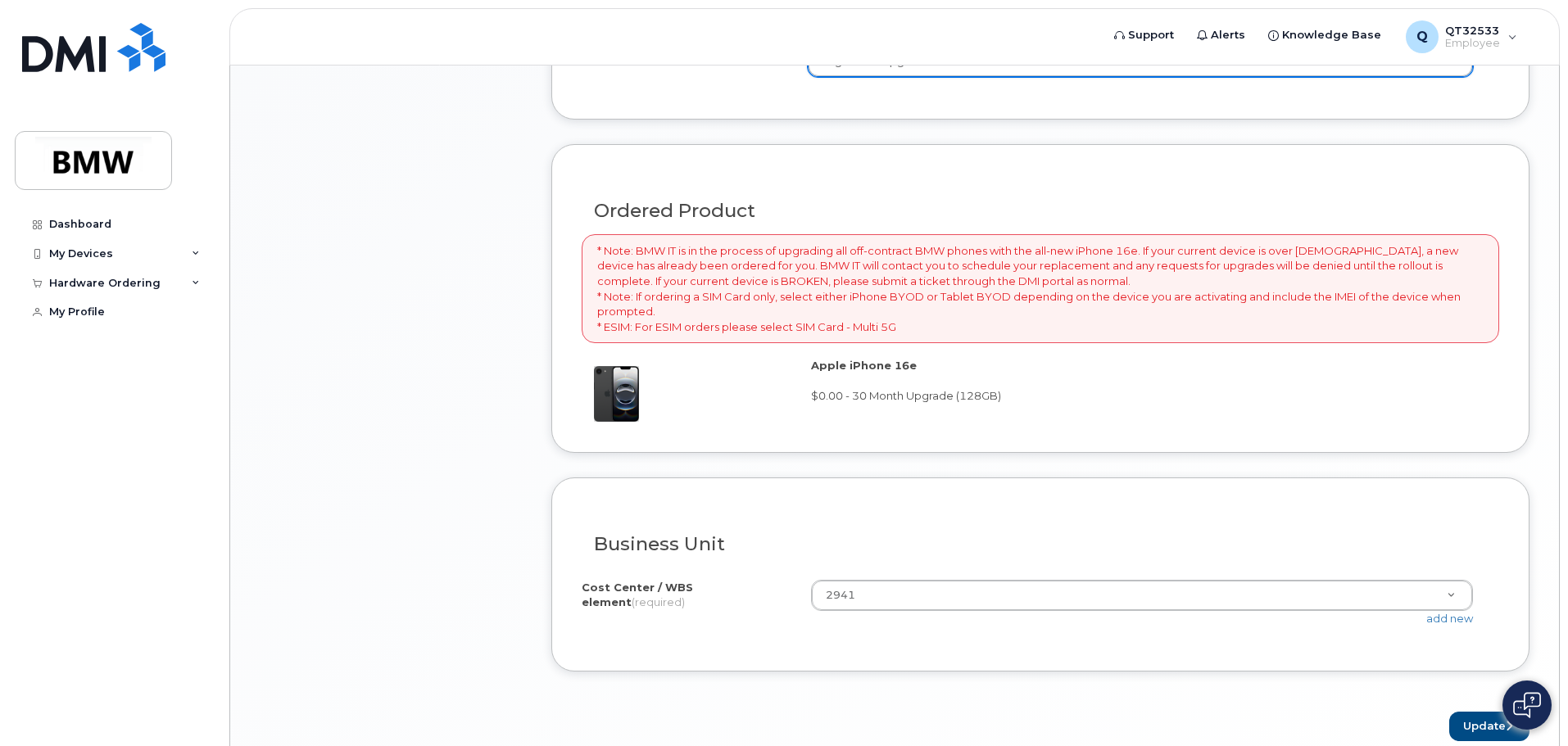
scroll to position [1064, 0]
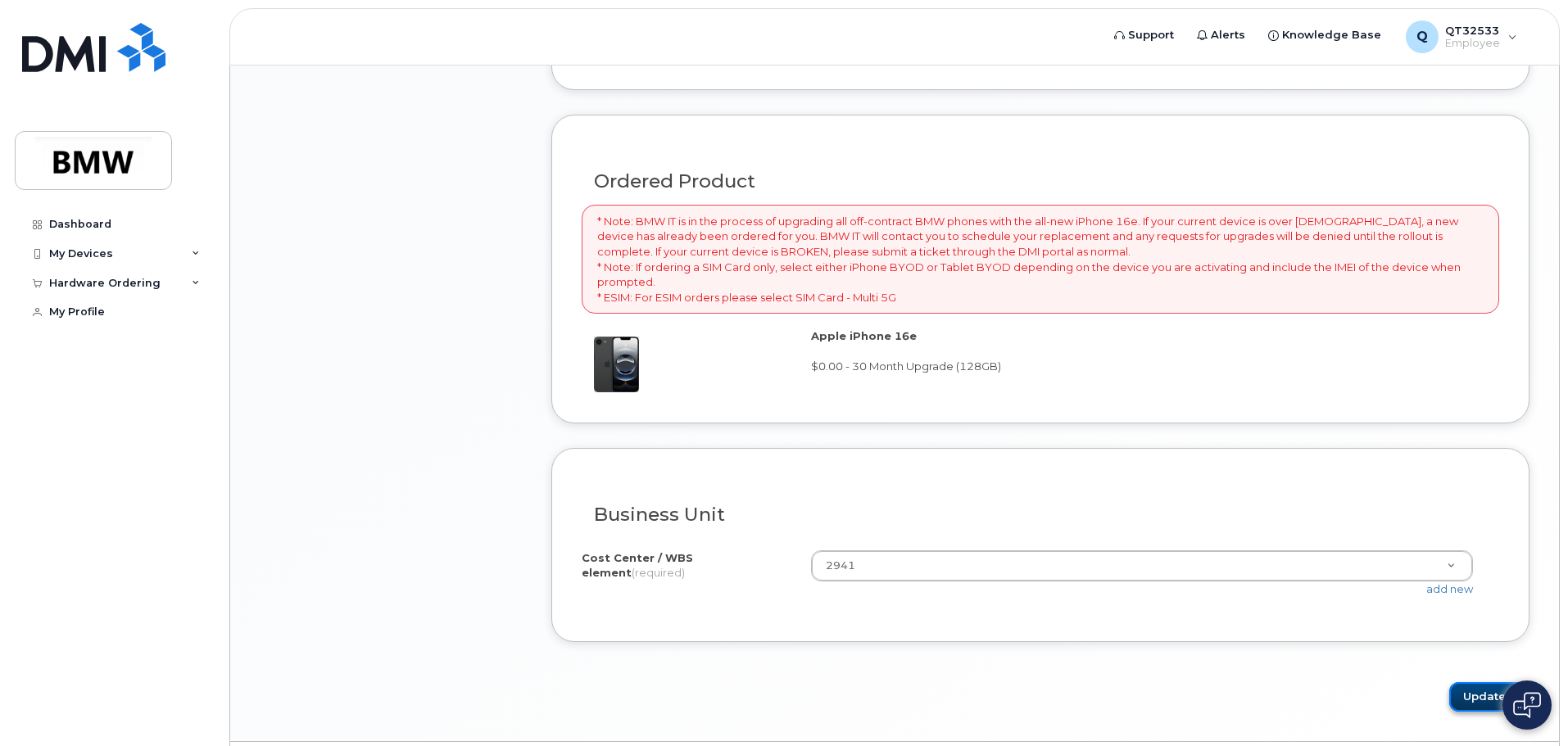
click at [1465, 699] on button "Update" at bounding box center [1489, 697] width 80 height 30
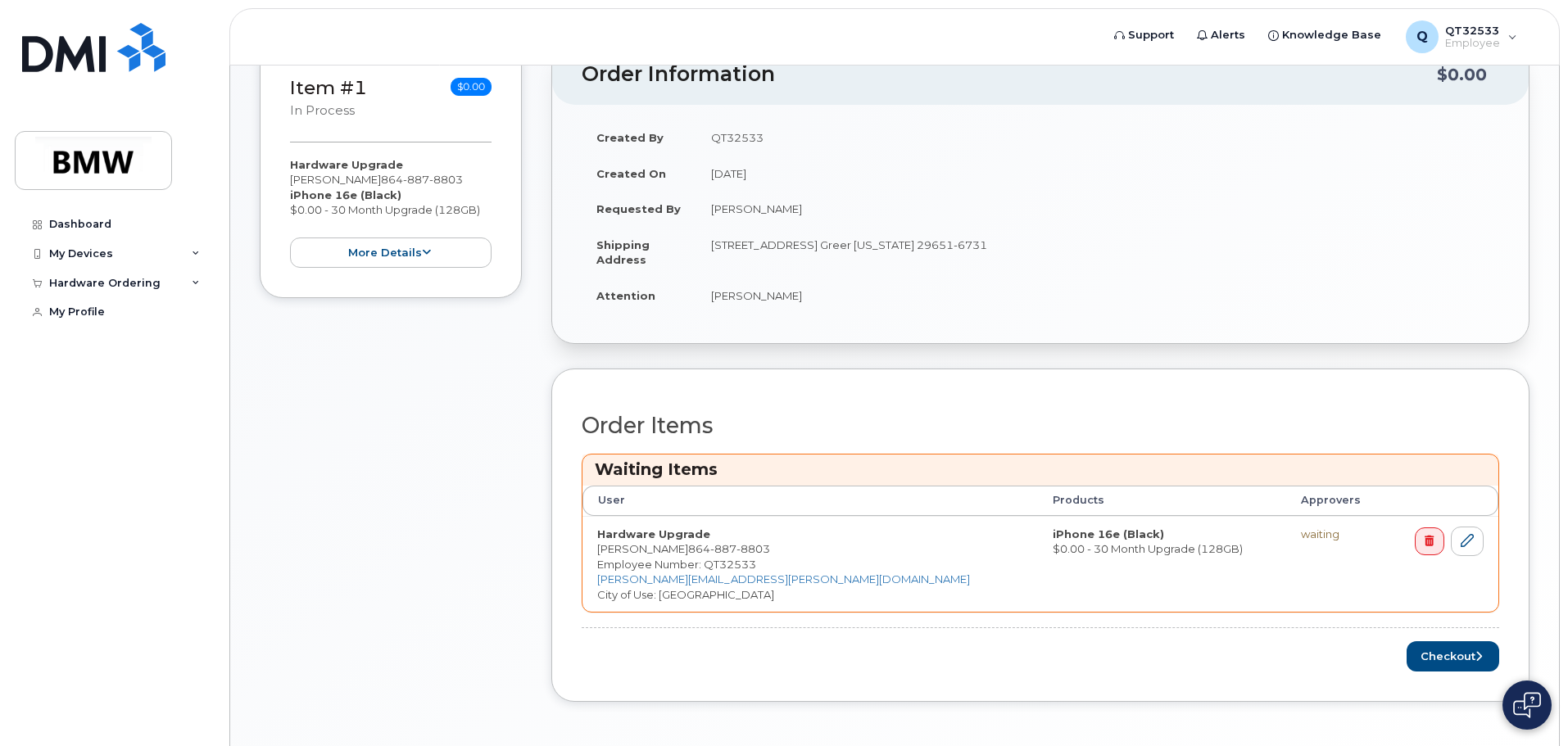
scroll to position [386, 0]
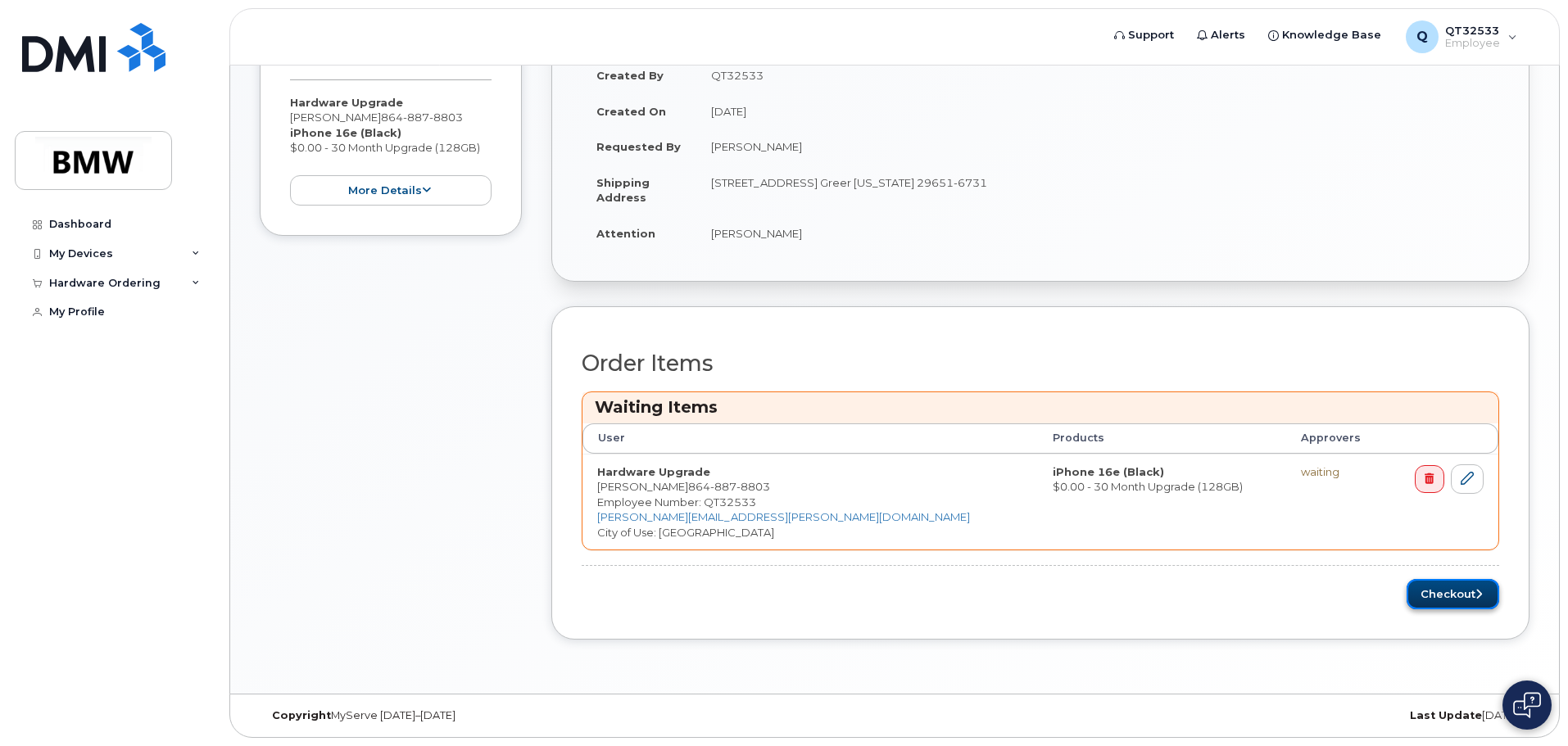
click at [1456, 596] on button "Checkout" at bounding box center [1452, 595] width 92 height 30
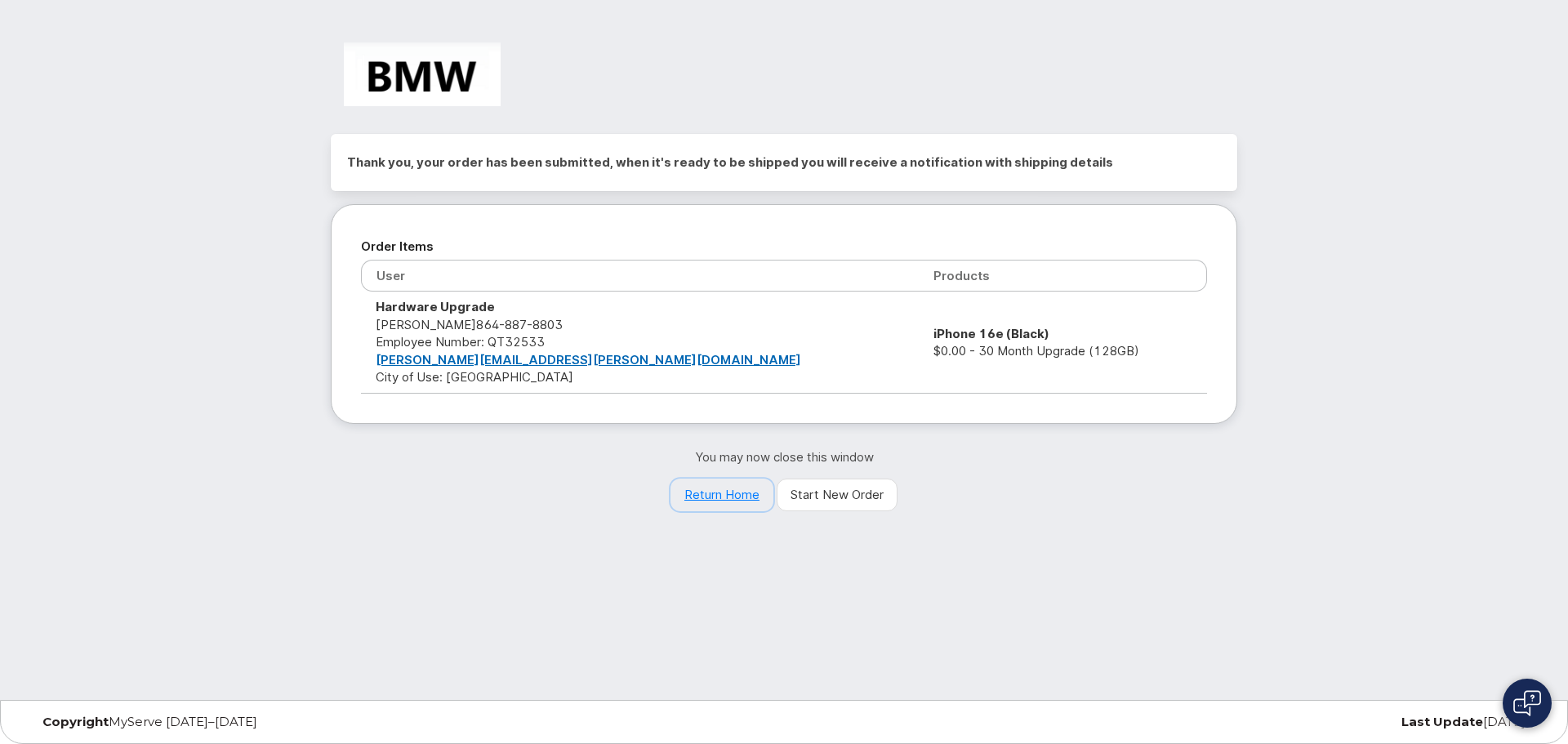
click at [705, 499] on link "Return Home" at bounding box center [721, 495] width 103 height 32
